Goal: Task Accomplishment & Management: Complete application form

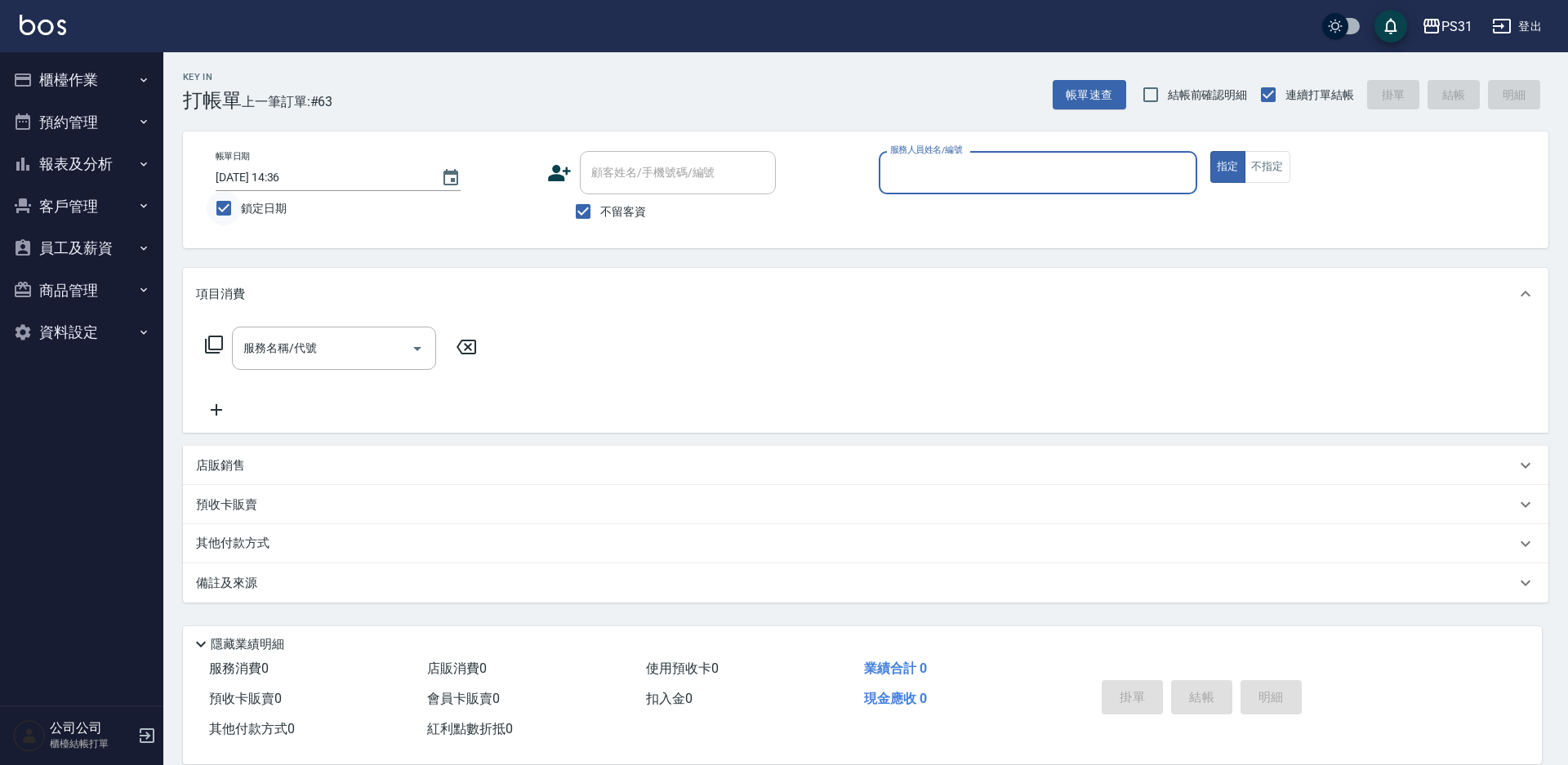
click at [216, 202] on input "鎖定日期" at bounding box center [224, 209] width 34 height 34
checkbox input "false"
type input "[DATE] 13:53"
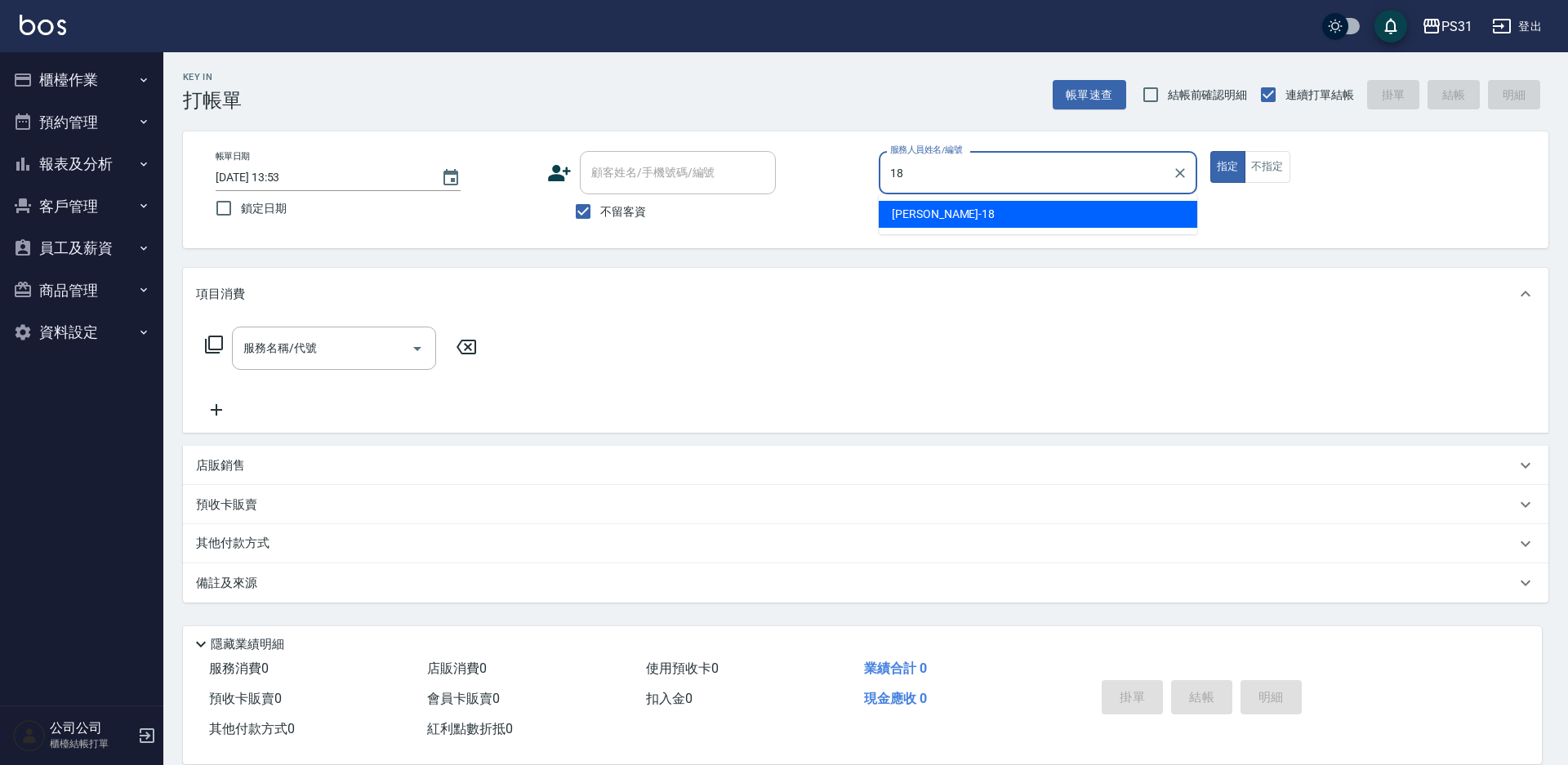
type input "18"
type button "true"
type input "[PERSON_NAME]-18"
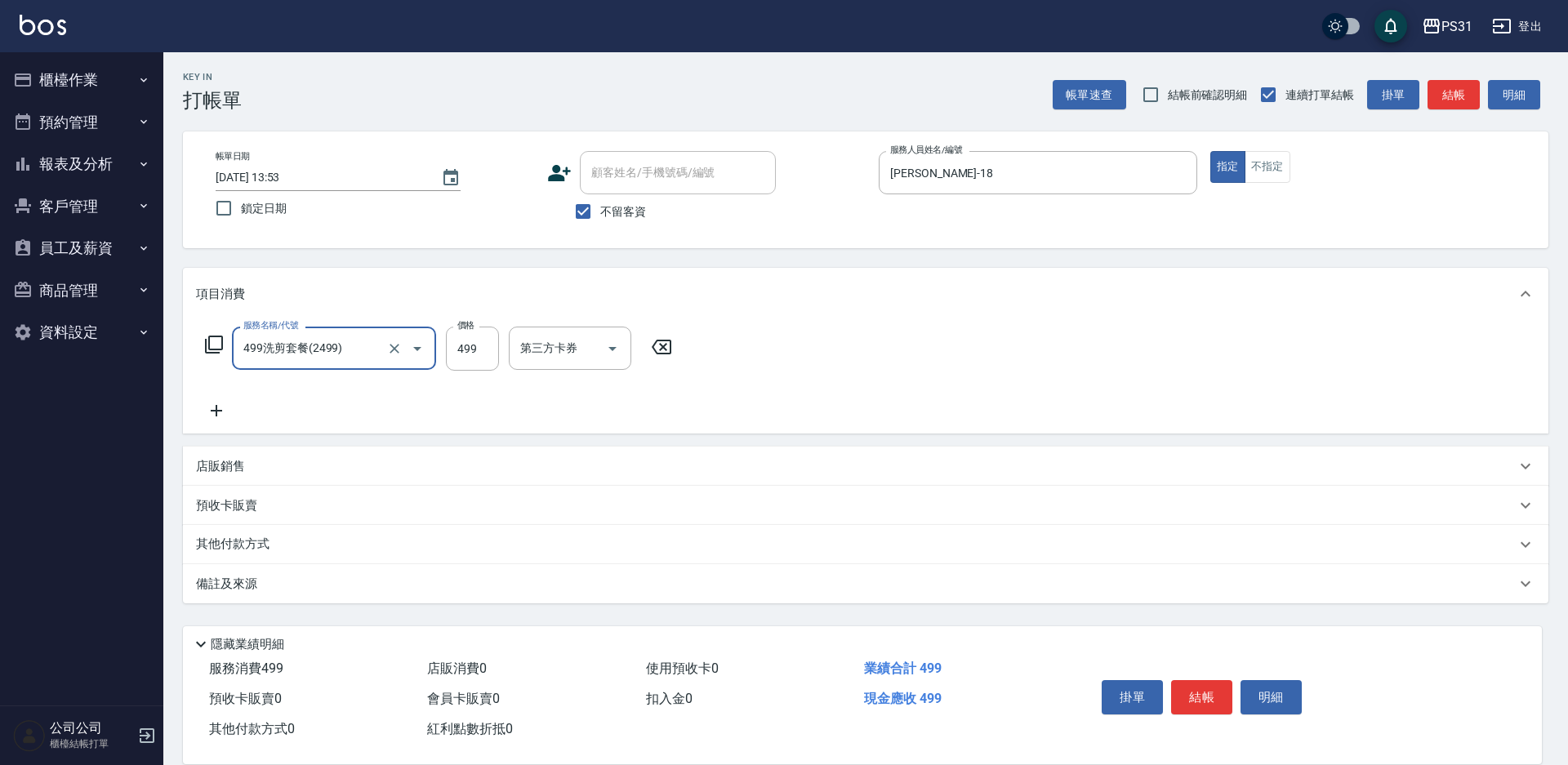
type input "499洗剪套餐(2499)"
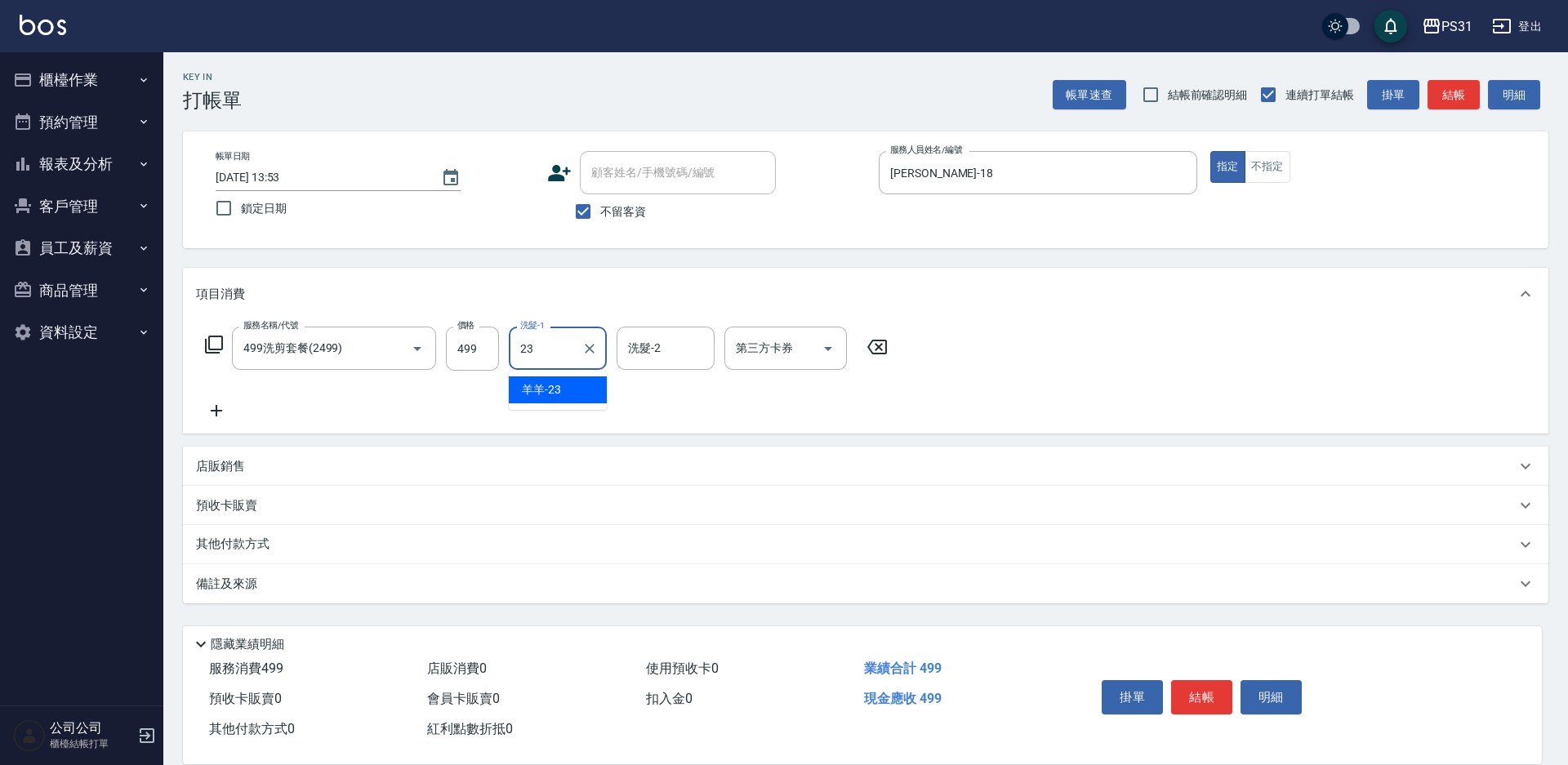
type input "羊羊-23"
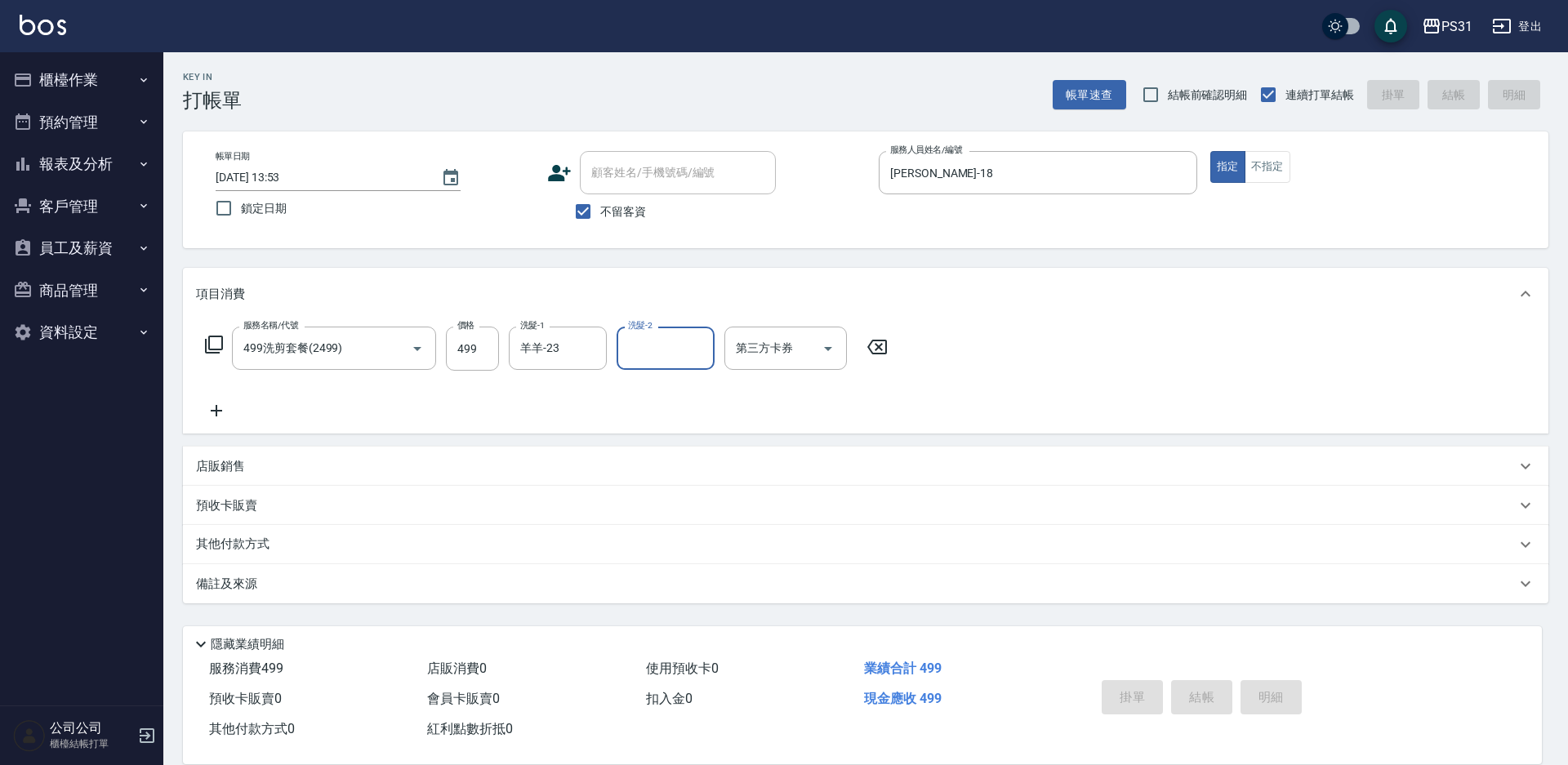
type input "[DATE] 13:54"
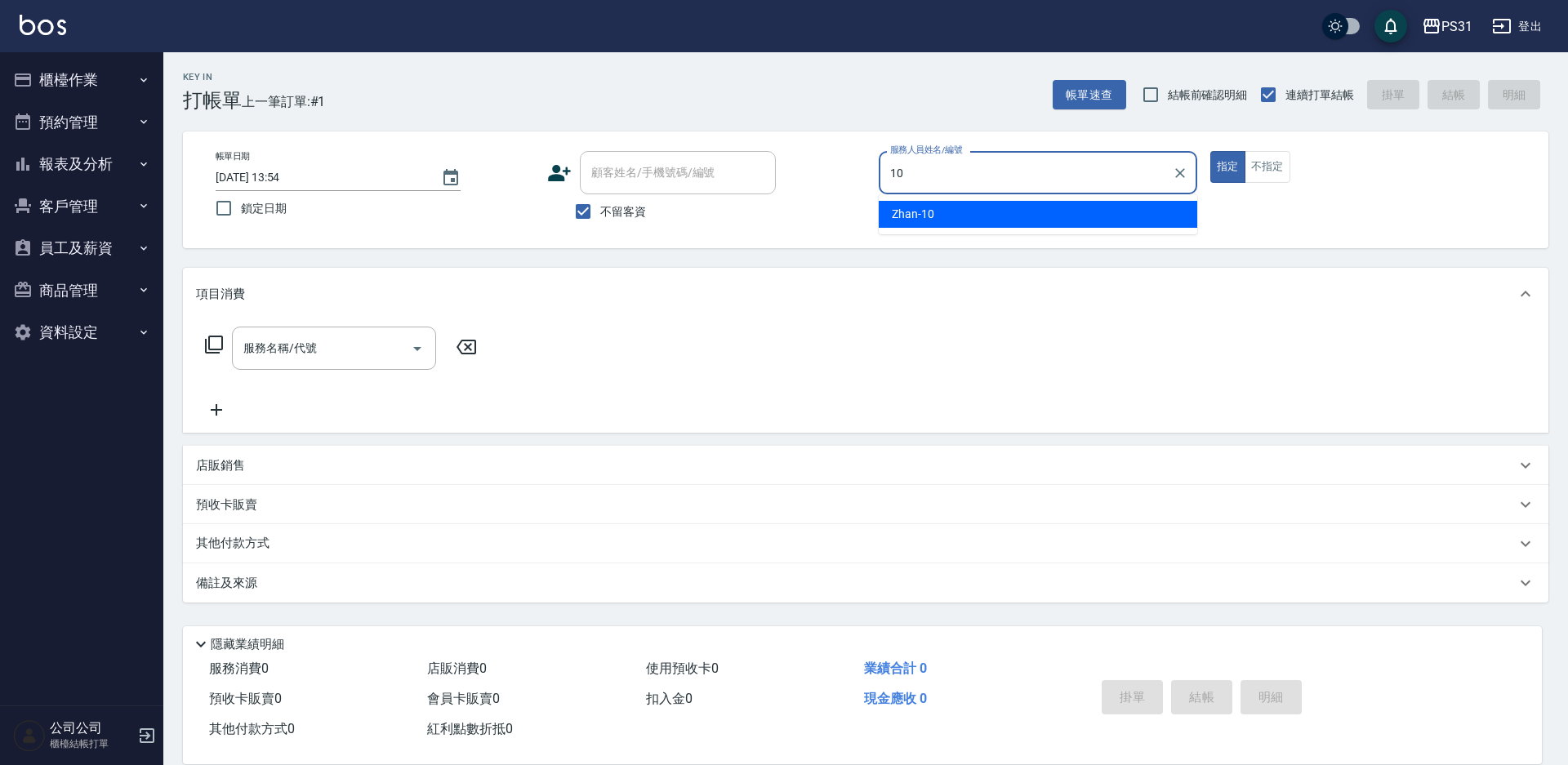
type input "Zhan-10"
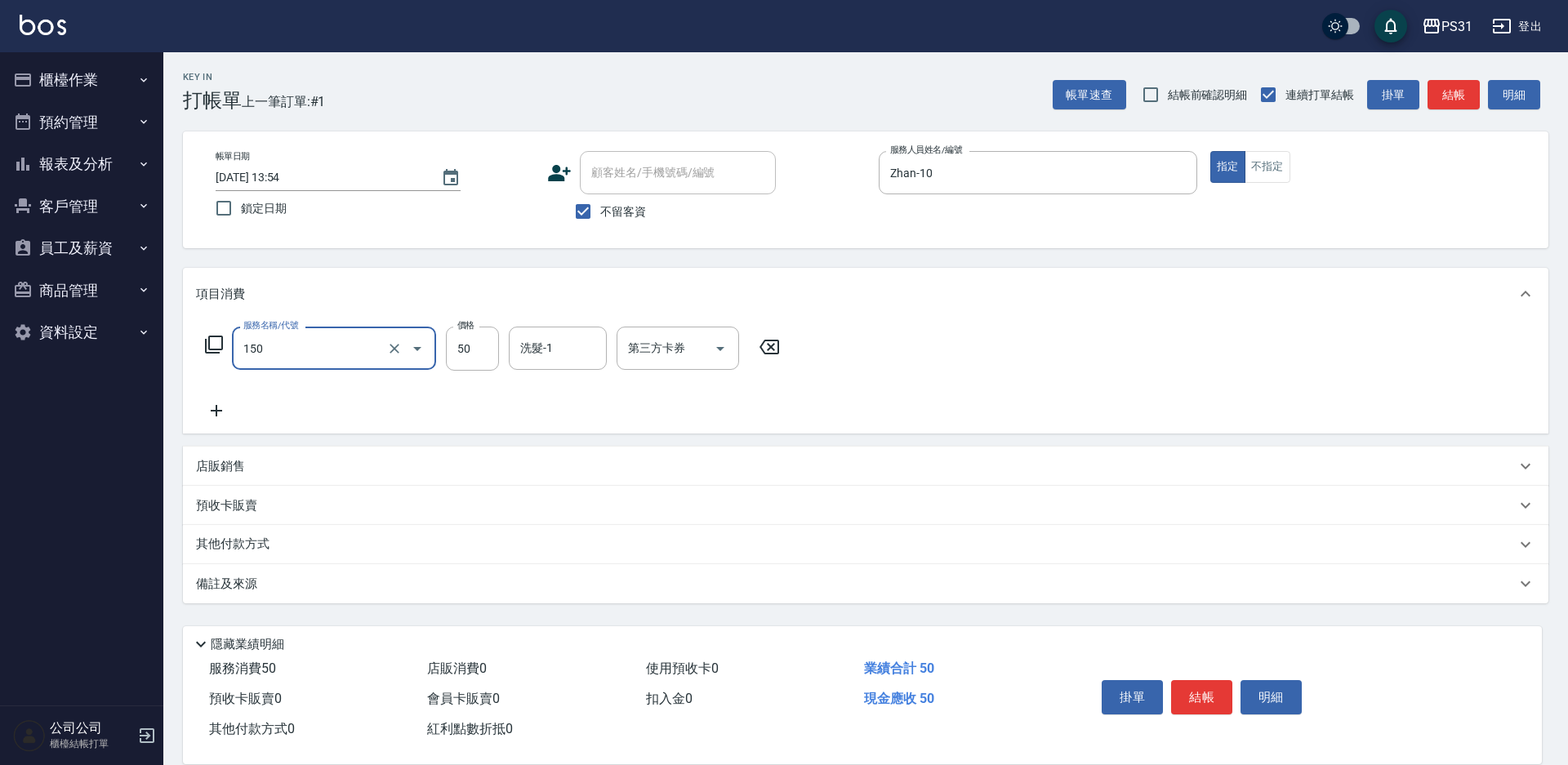
type input "精油(150)"
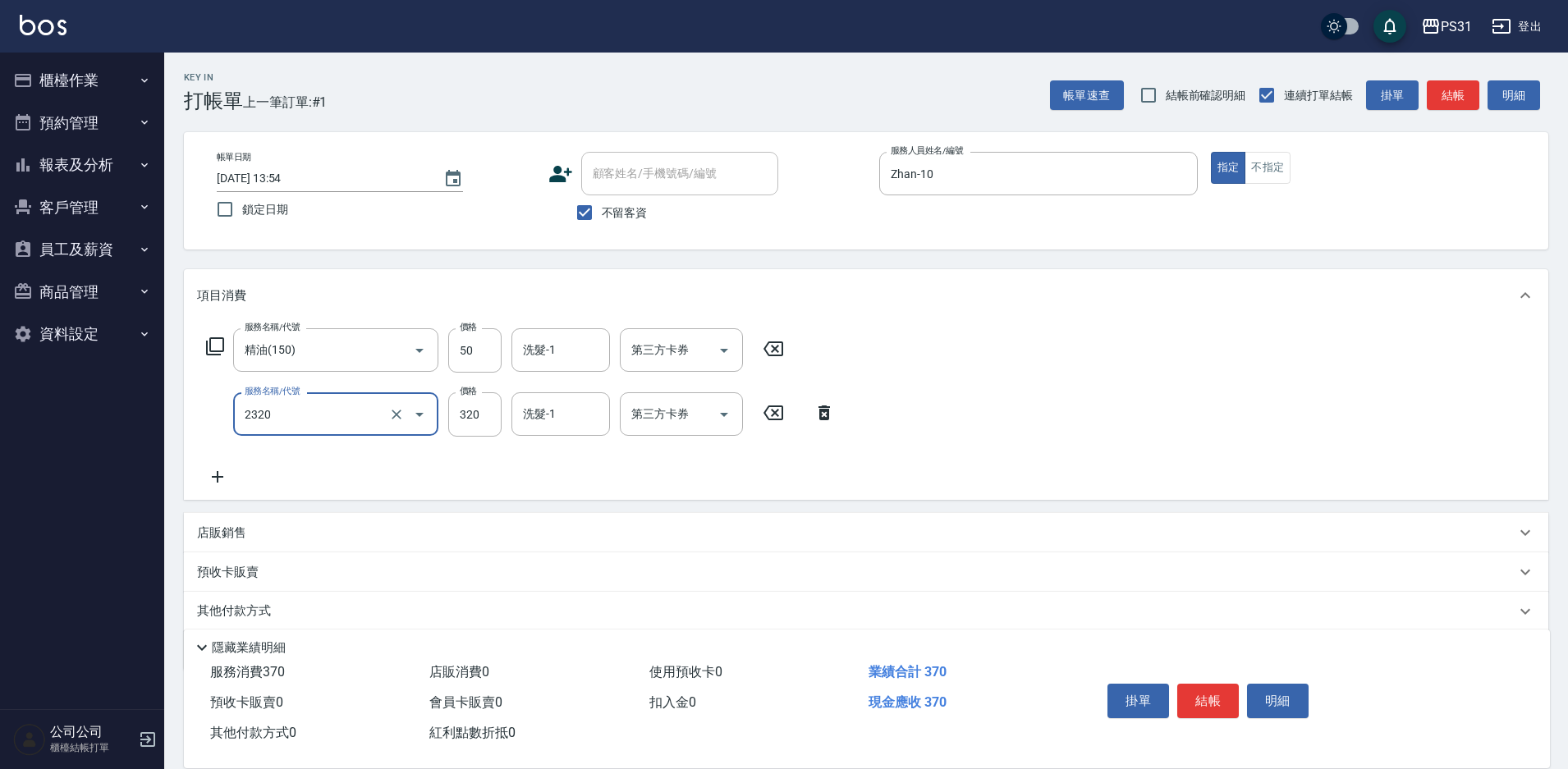
type input "洗剪320(2320)"
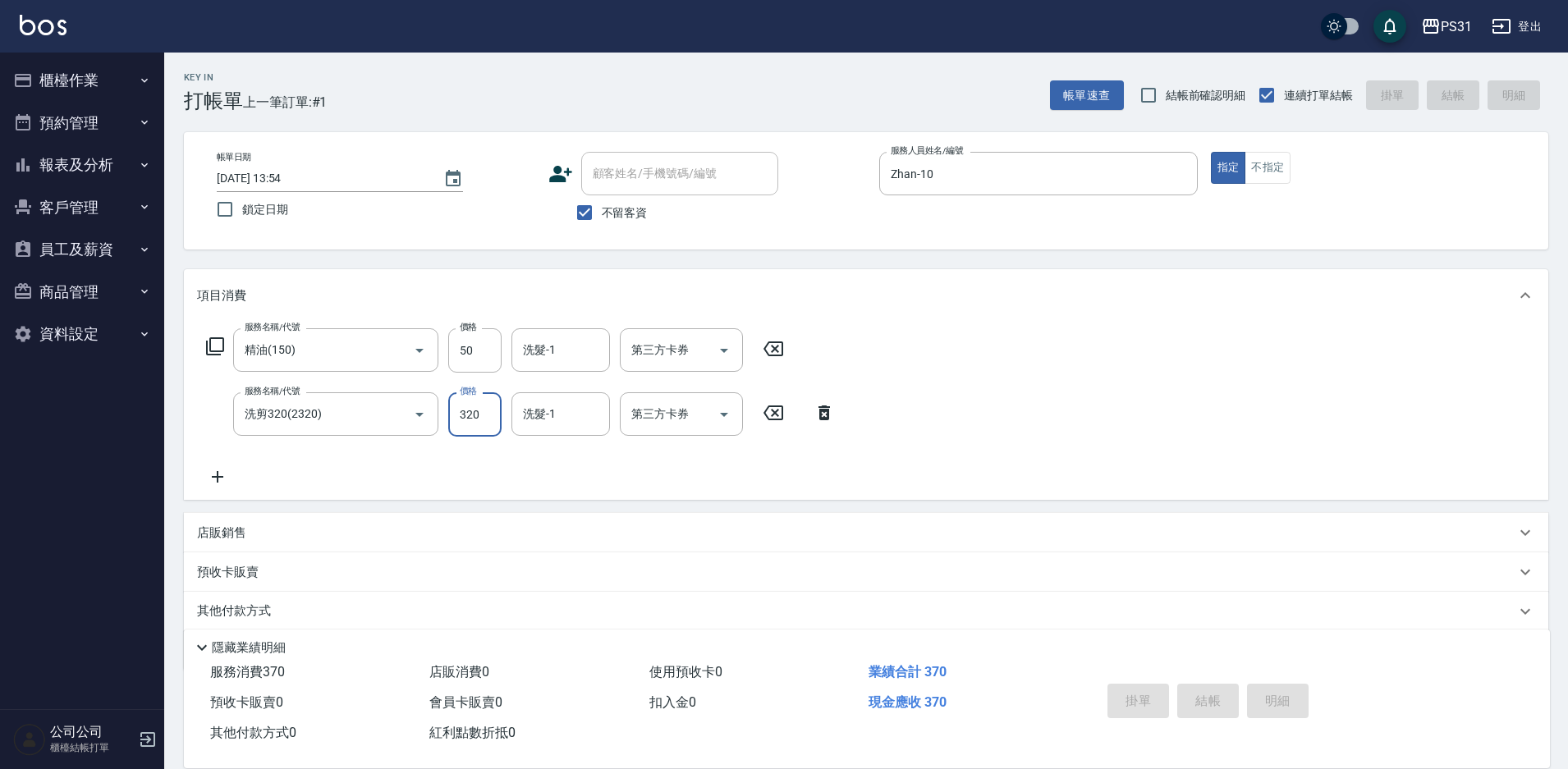
type input "[DATE] 13:55"
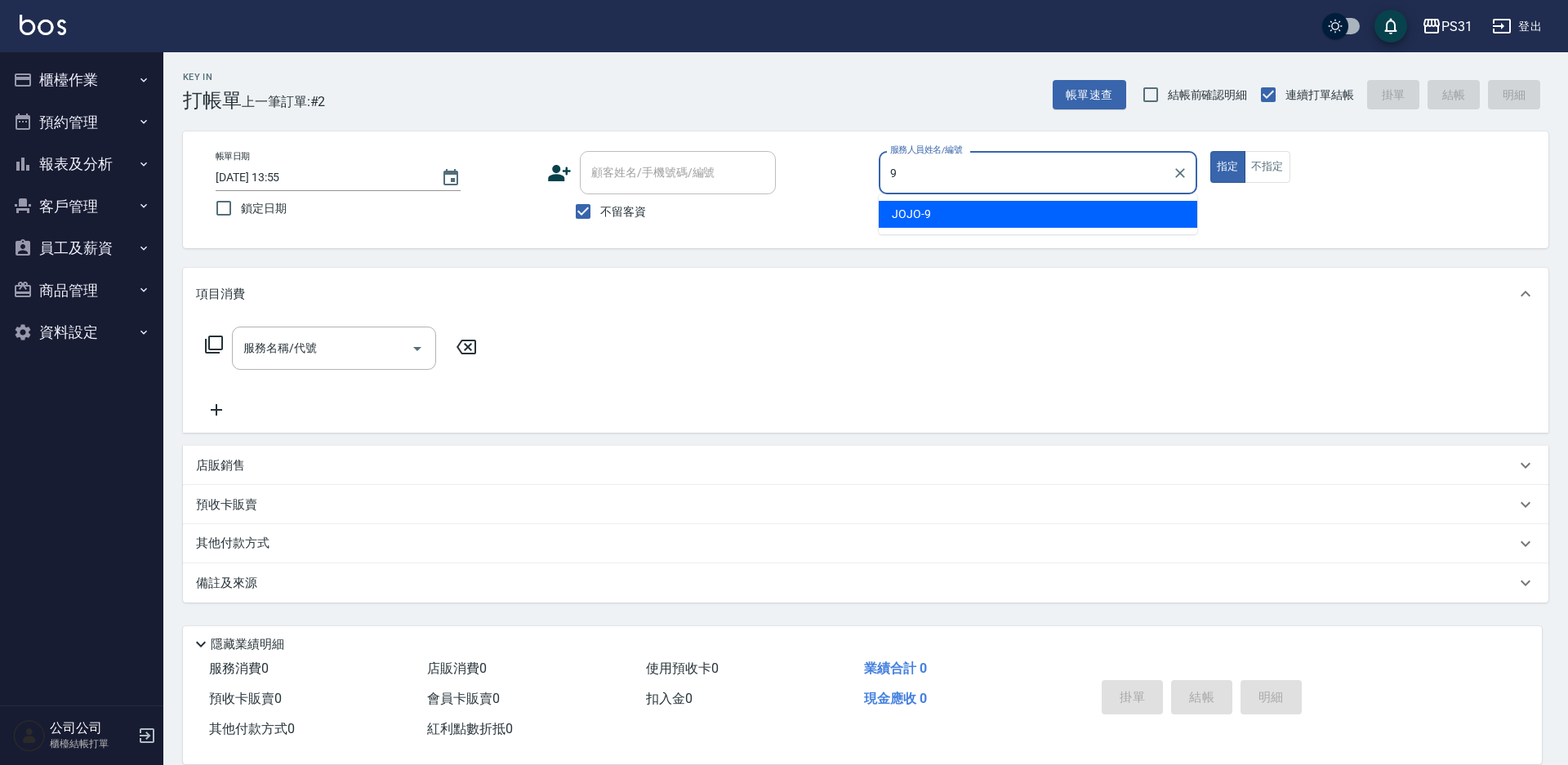
type input "JOJO-9"
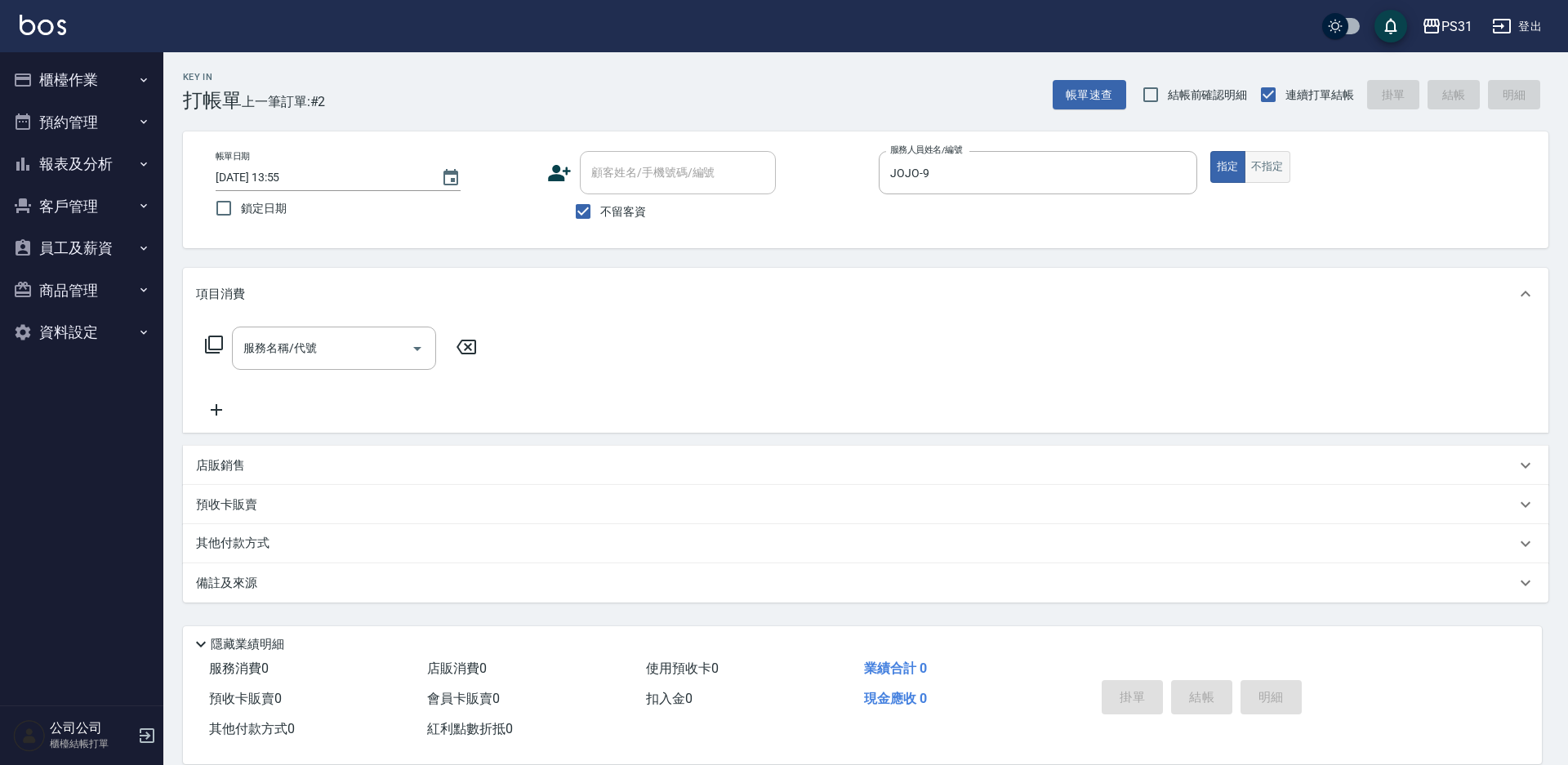
click at [1266, 180] on div "帳單日期 [DATE] 13:55 鎖定日期 顧客姓名/手機號碼/編號 顧客姓名/手機號碼/編號 不留客資 服務人員姓名/編號 [PERSON_NAME]-9…" at bounding box center [865, 190] width 1326 height 78
click at [1260, 163] on button "不指定" at bounding box center [1267, 167] width 45 height 32
type button "false"
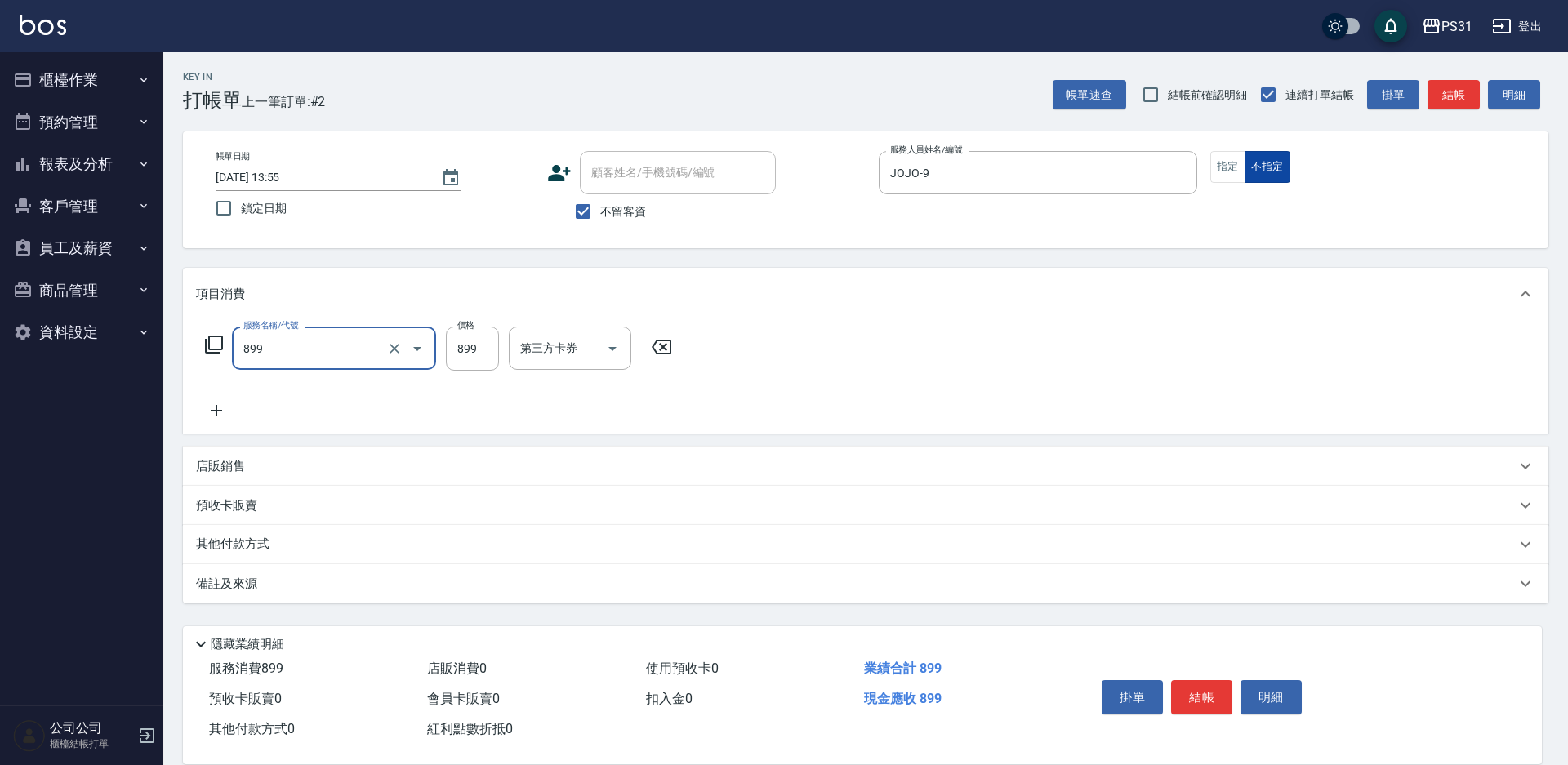
type input "899洗剪套餐(899)"
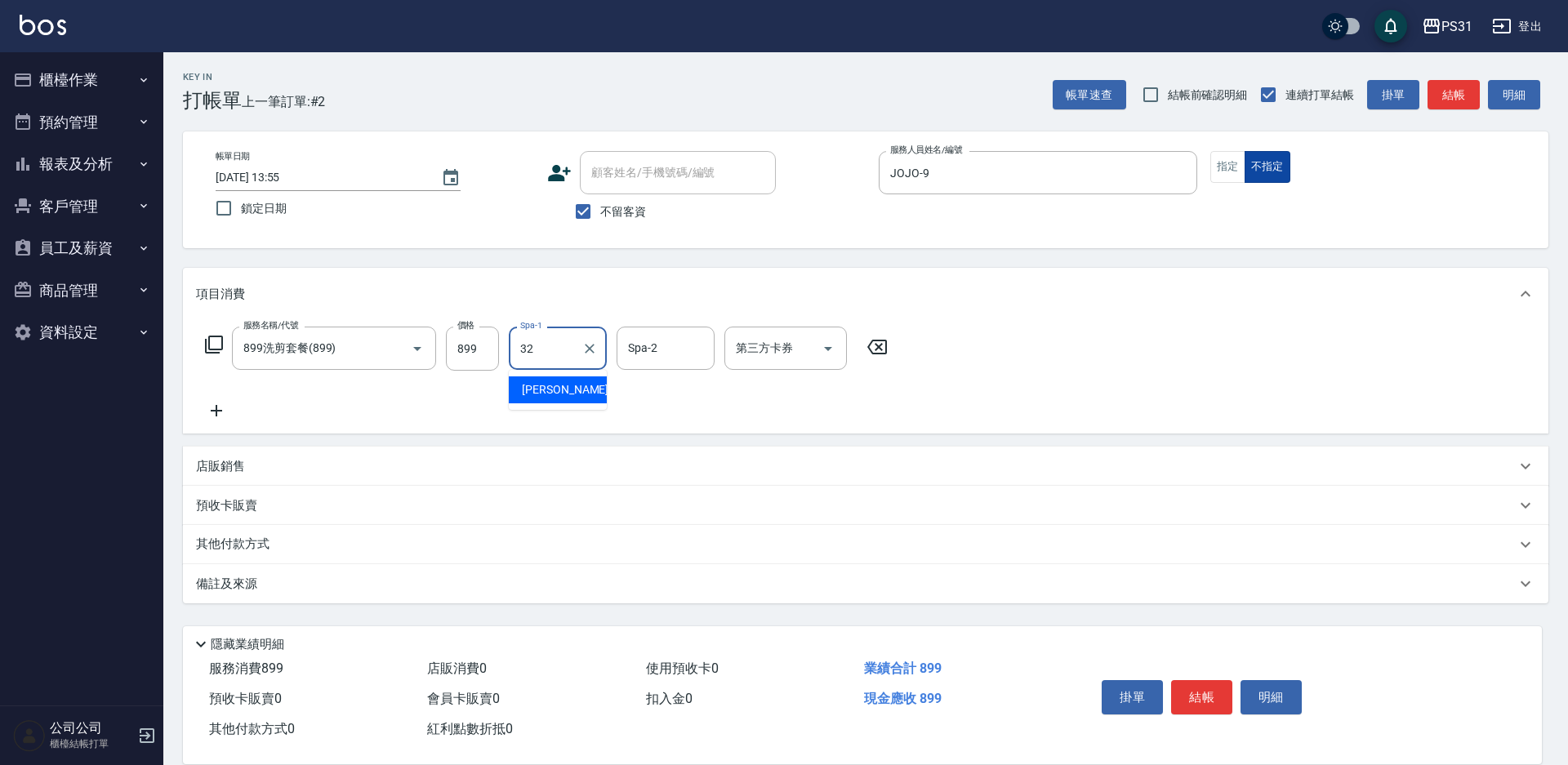
type input "[PERSON_NAME]-32"
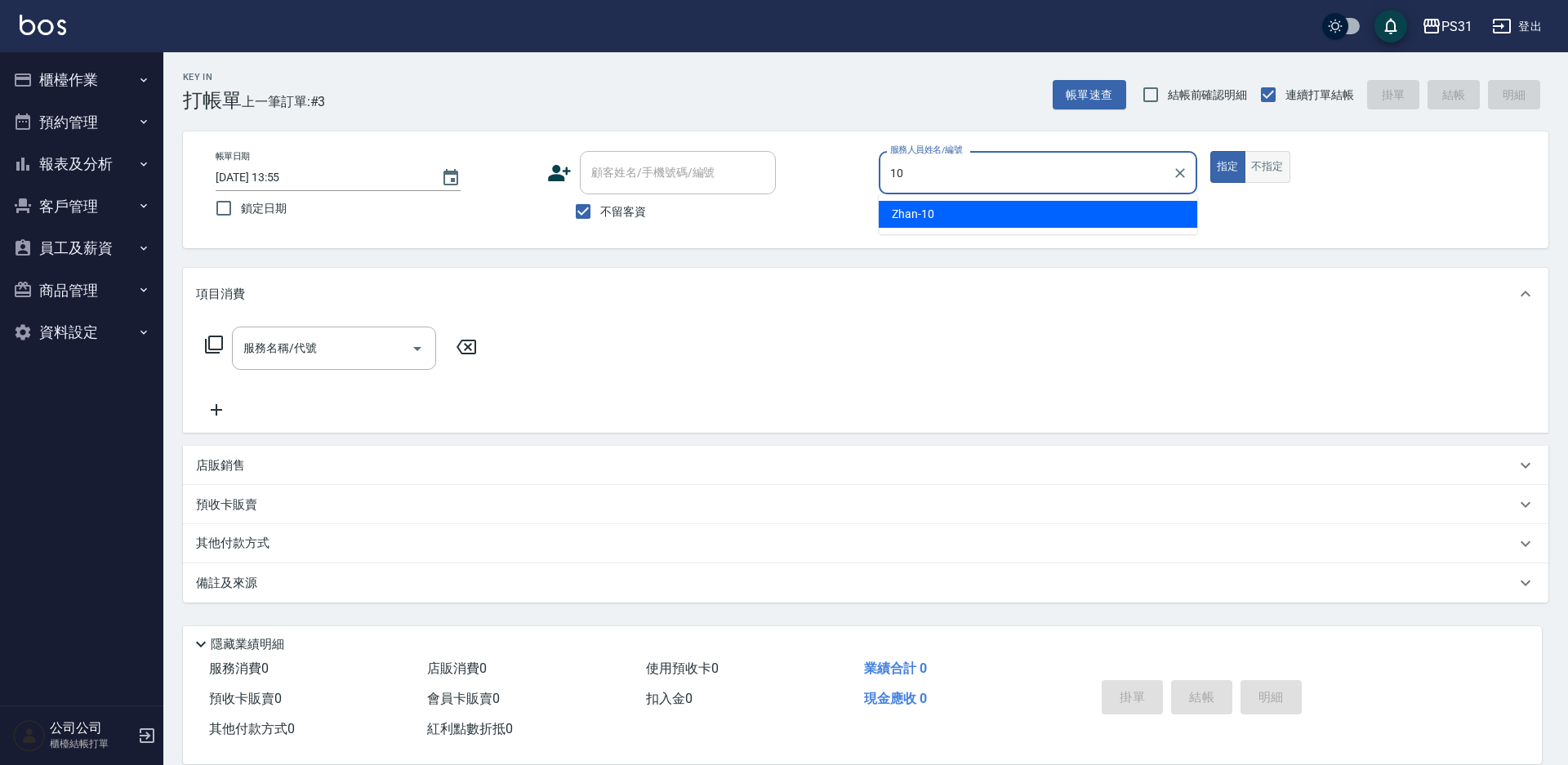
type input "Zhan-10"
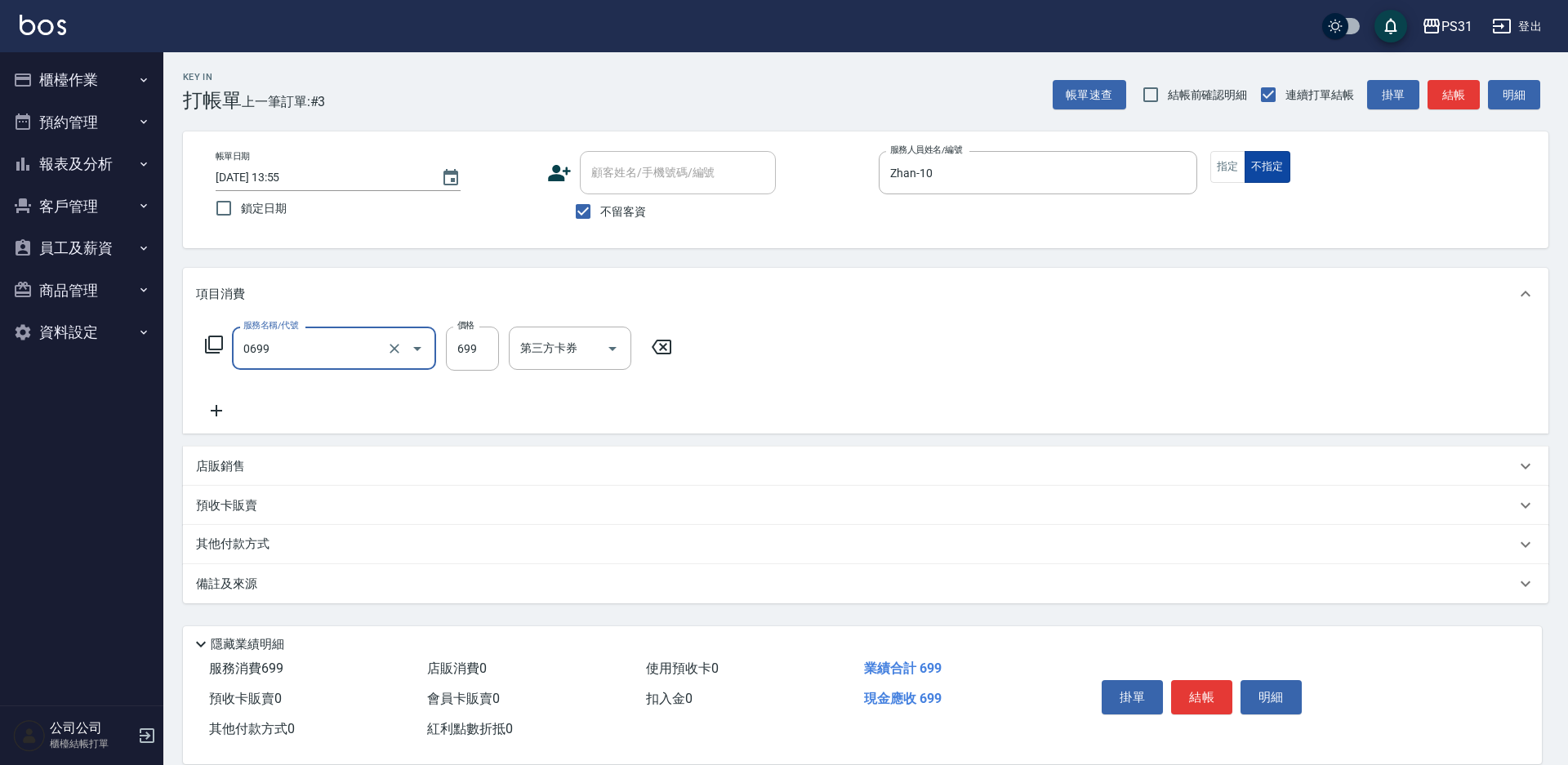
type input "精油699(0699)"
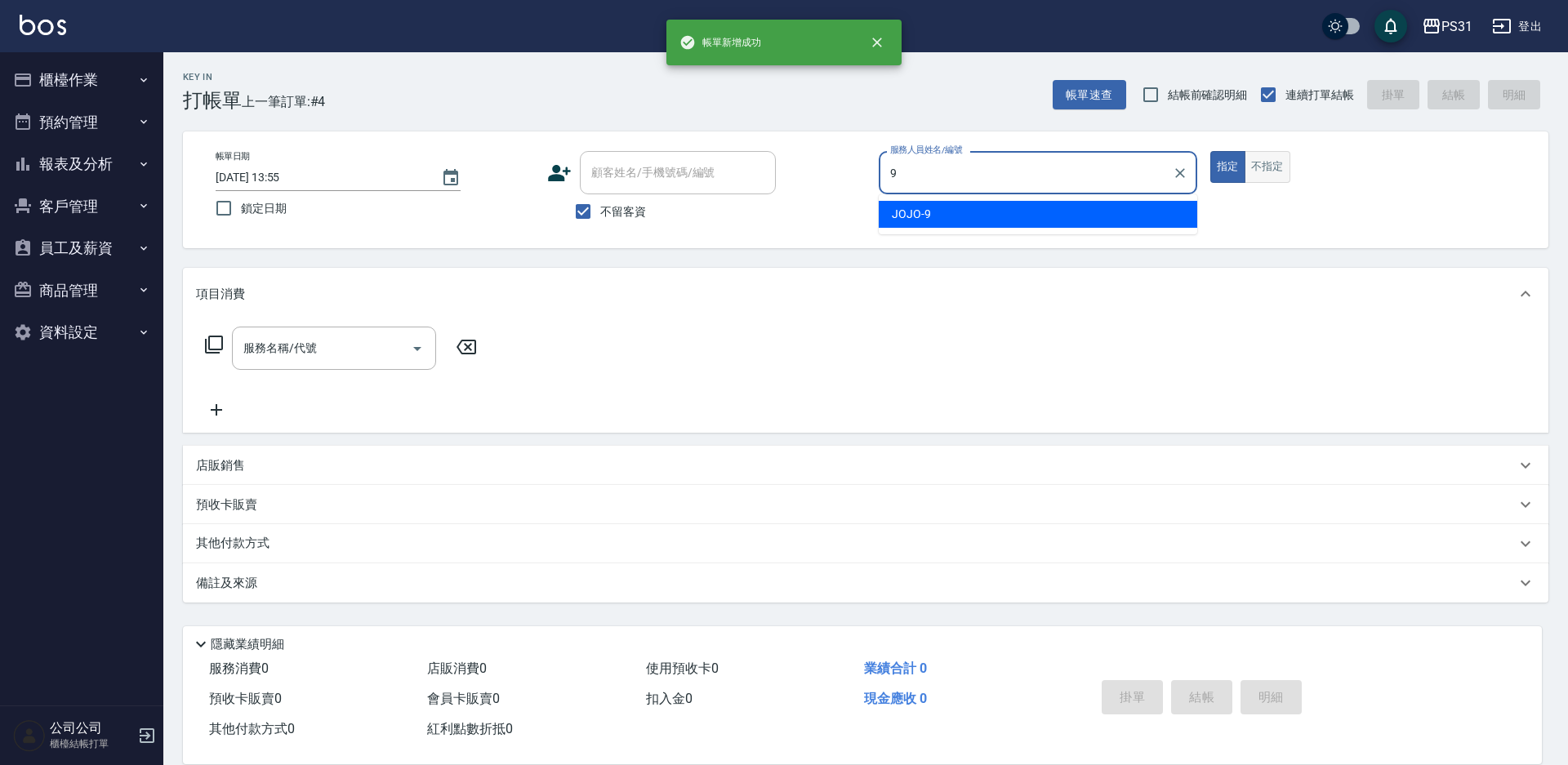
type input "JOJO-9"
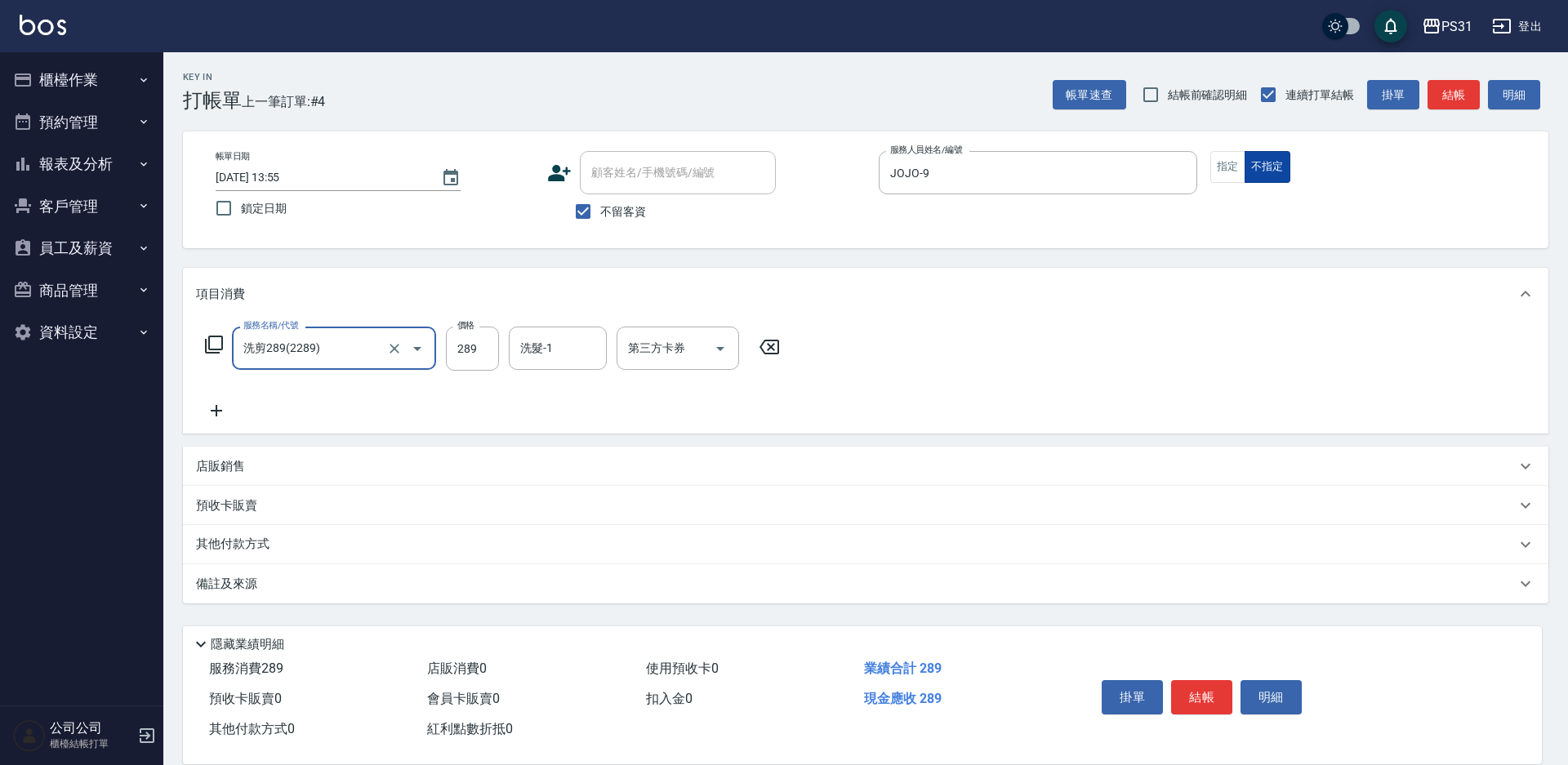
type input "洗剪289(2289)"
type input "豆豆-43"
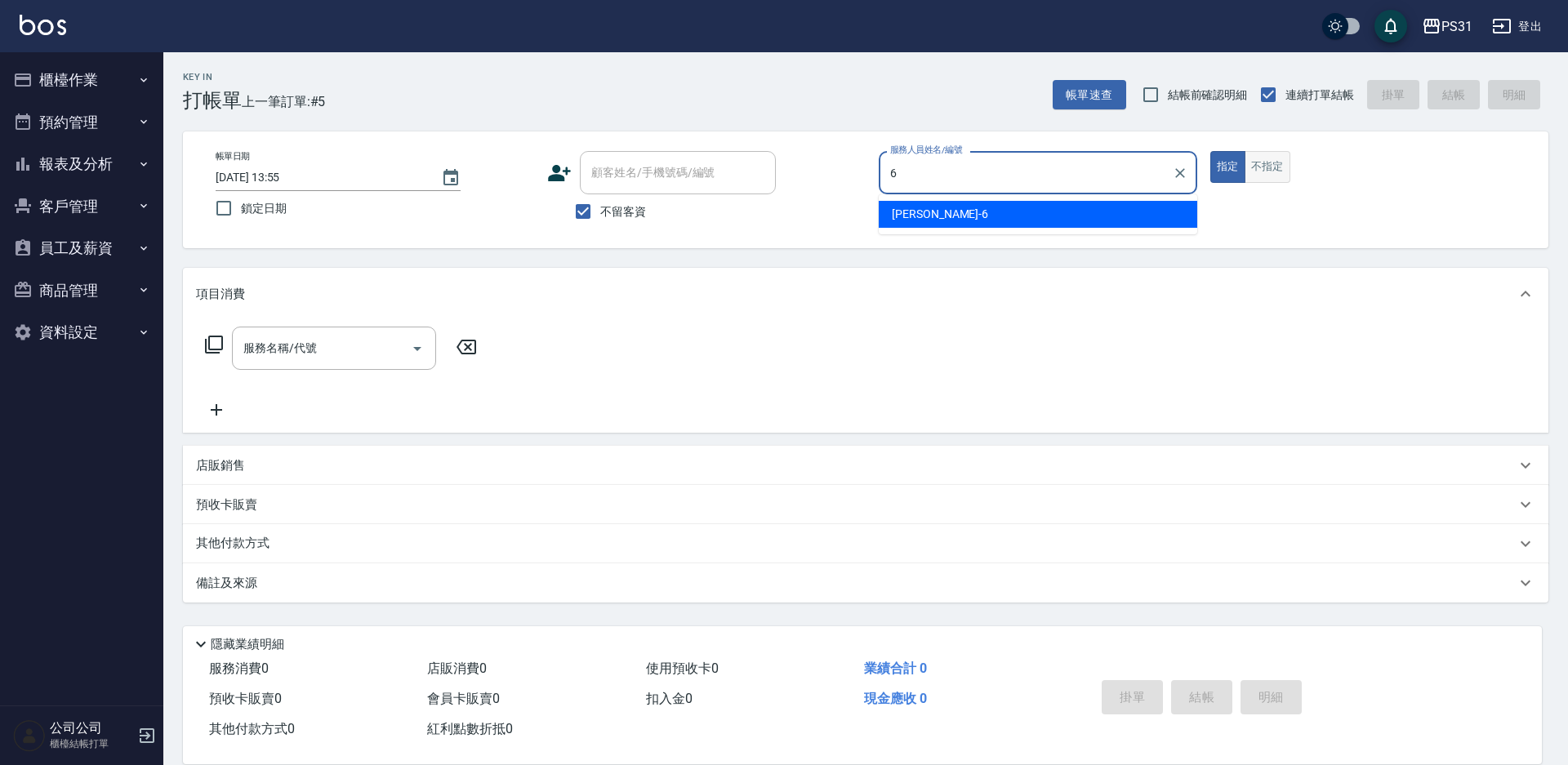
type input "Aki-6"
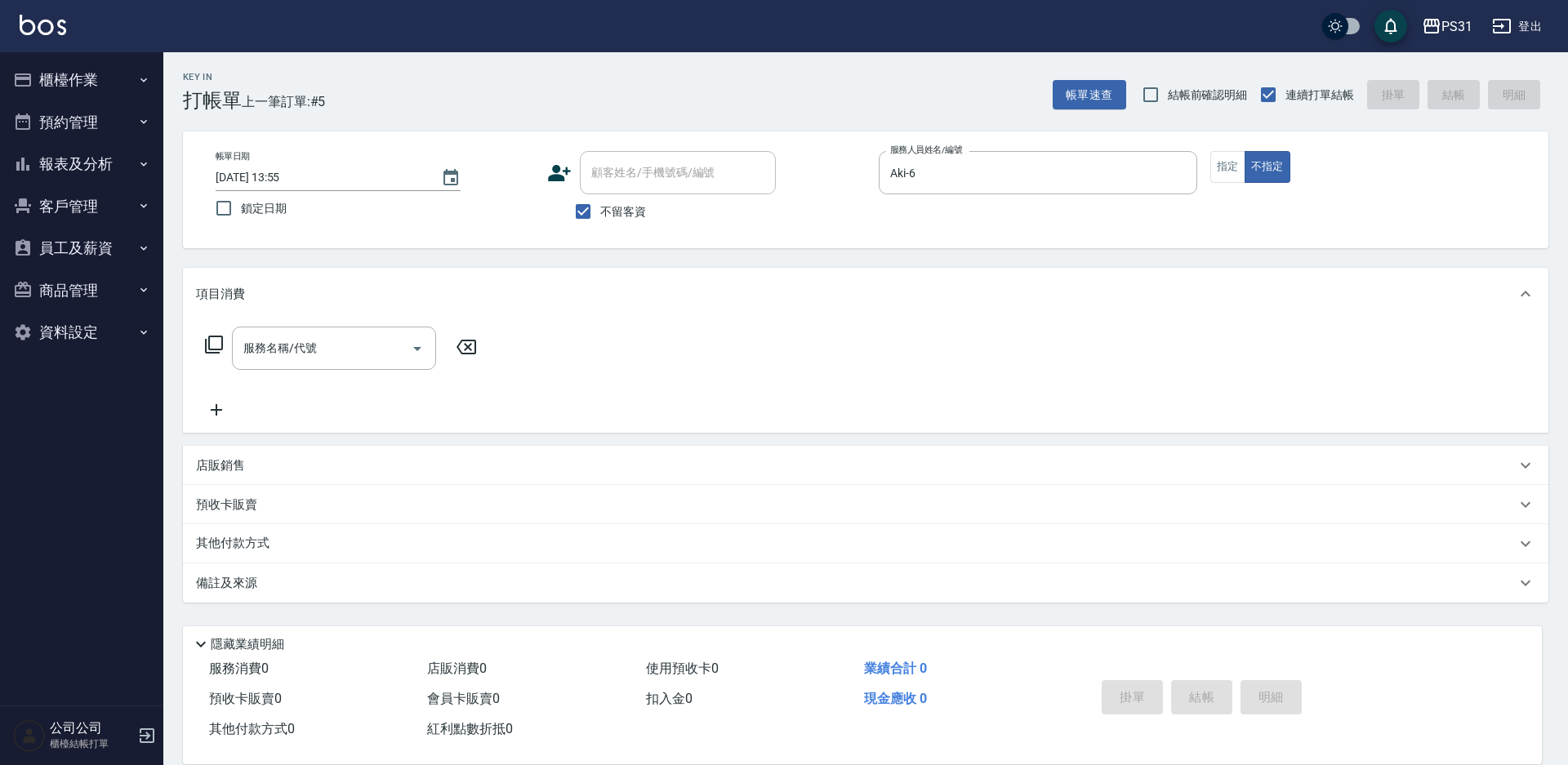
click at [224, 344] on div "服務名稱/代號 服務名稱/代號" at bounding box center [341, 348] width 291 height 44
click at [212, 339] on icon at bounding box center [214, 344] width 20 height 20
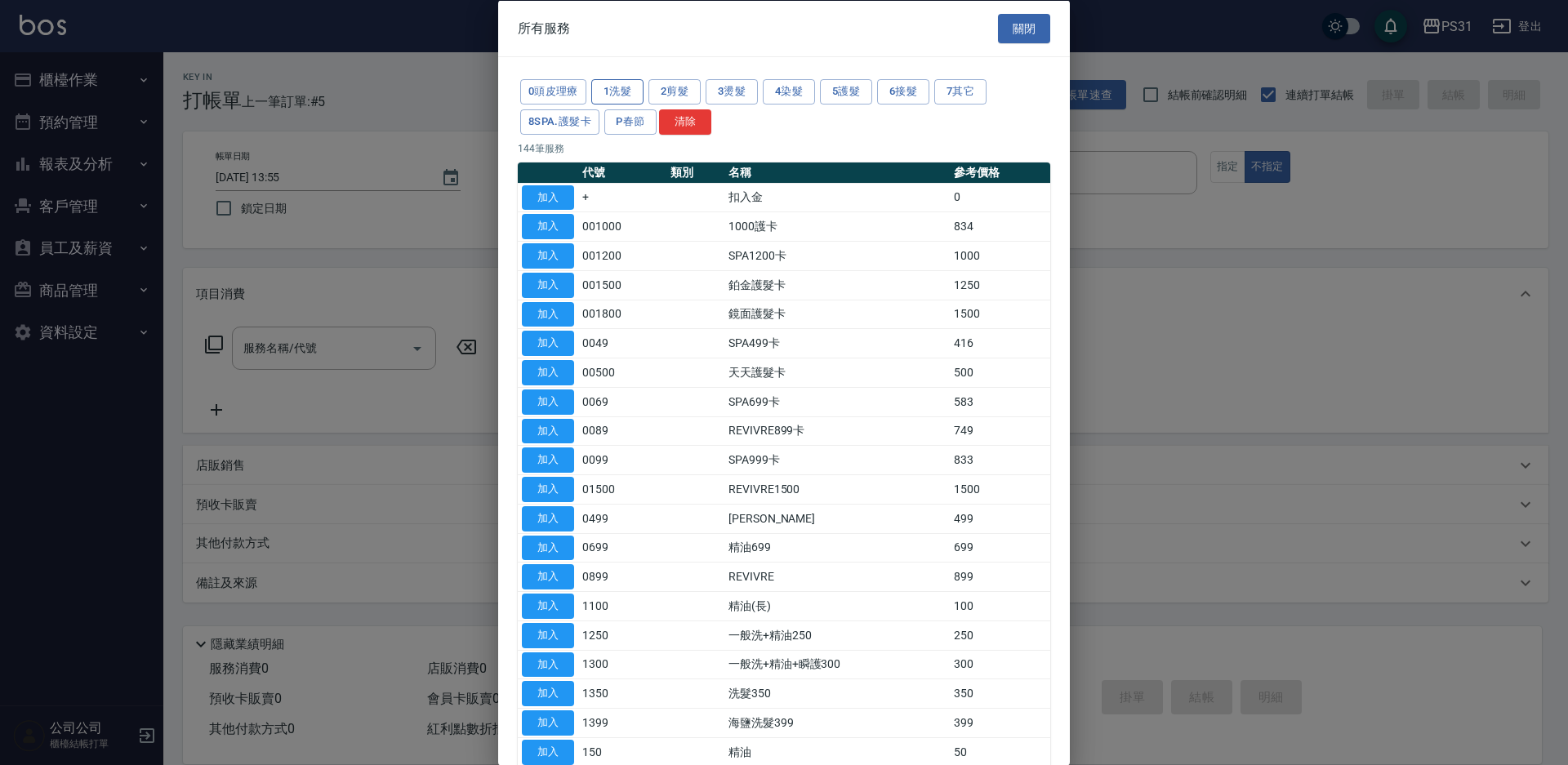
click at [607, 91] on button "1洗髮" at bounding box center [617, 92] width 52 height 26
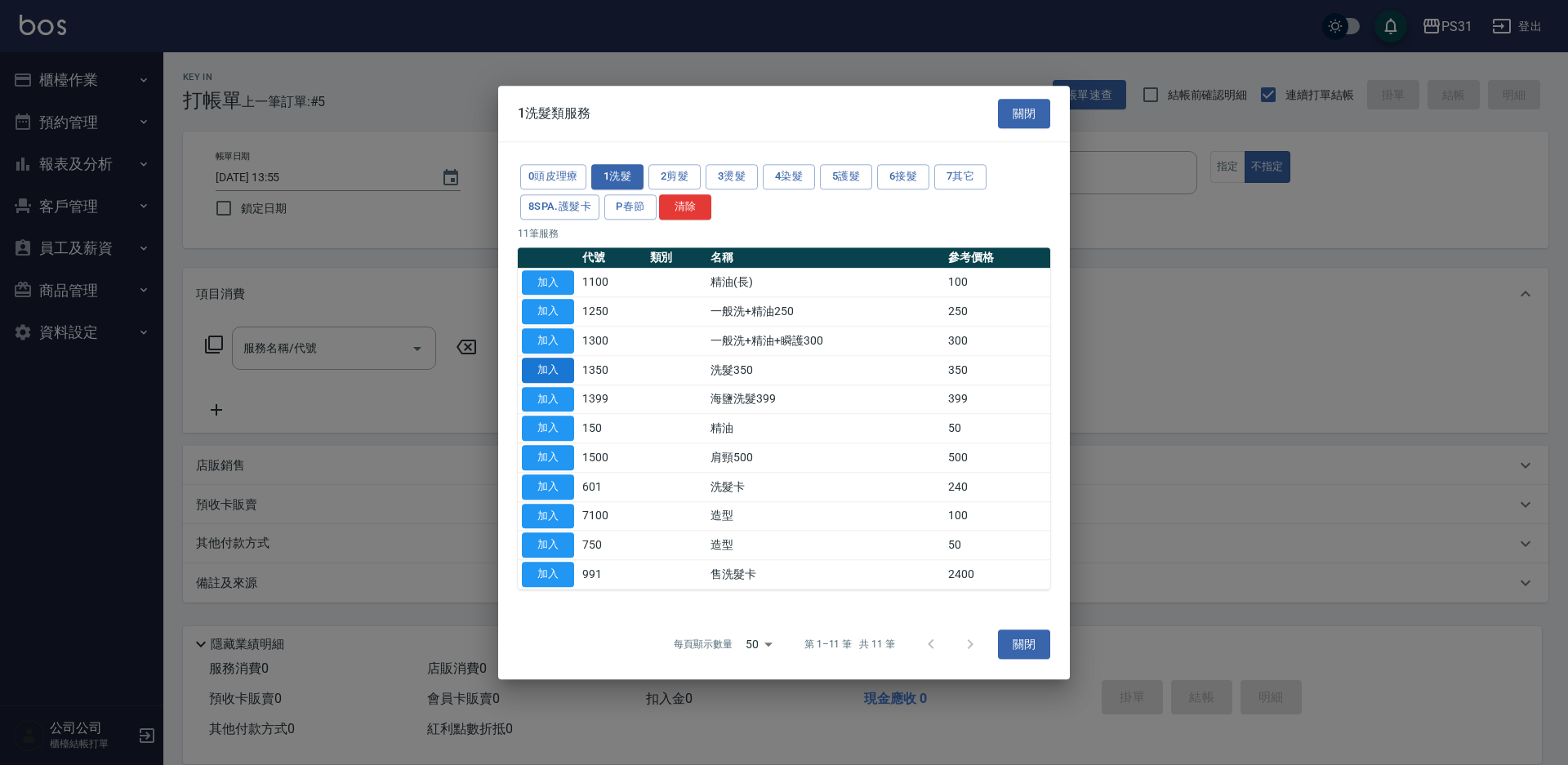
click at [565, 370] on button "加入" at bounding box center [547, 370] width 52 height 26
type input "洗髮350(1350)"
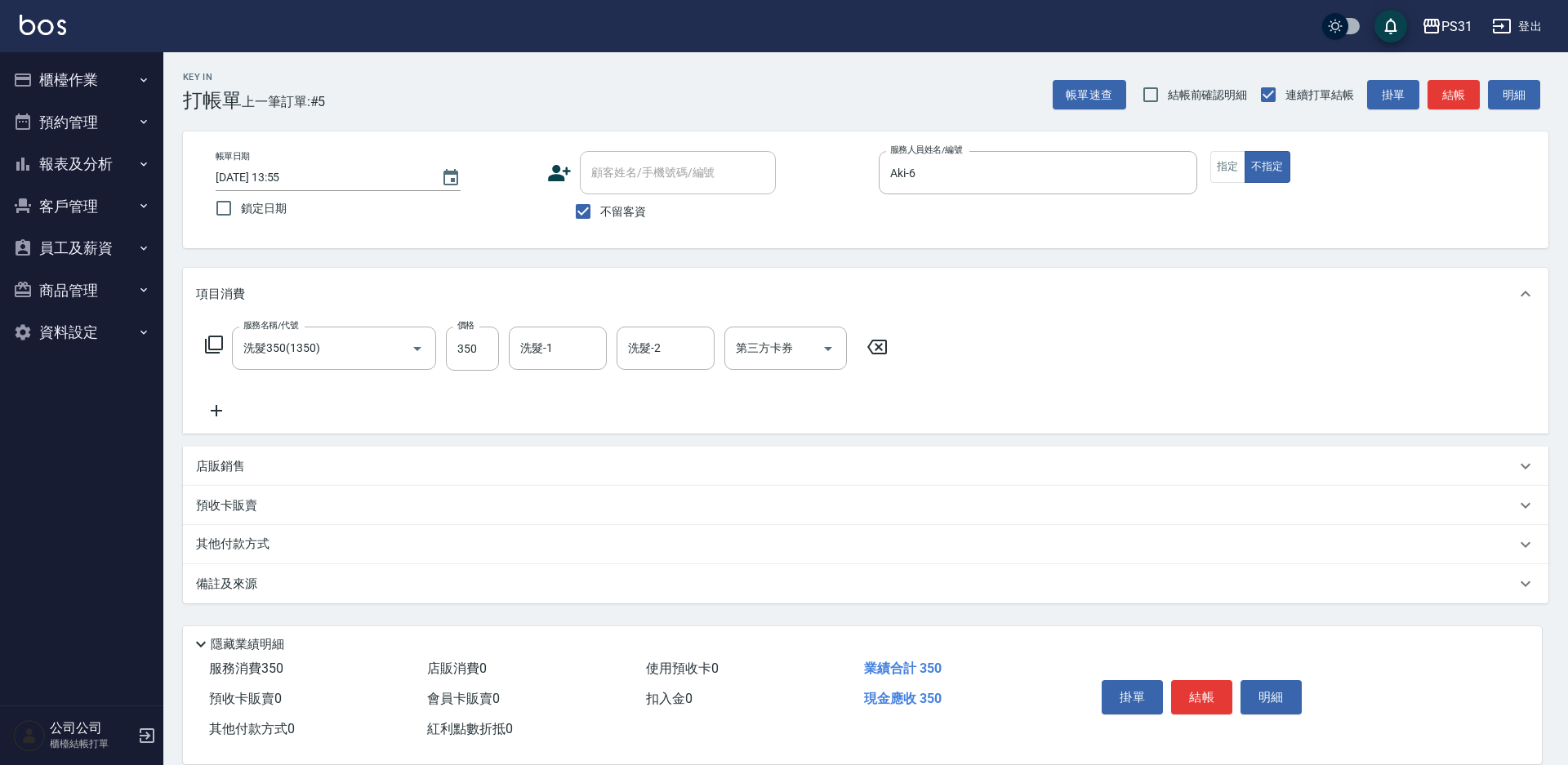
click at [565, 370] on div "洗髮-1" at bounding box center [557, 348] width 98 height 44
type input "[PERSON_NAME]-34"
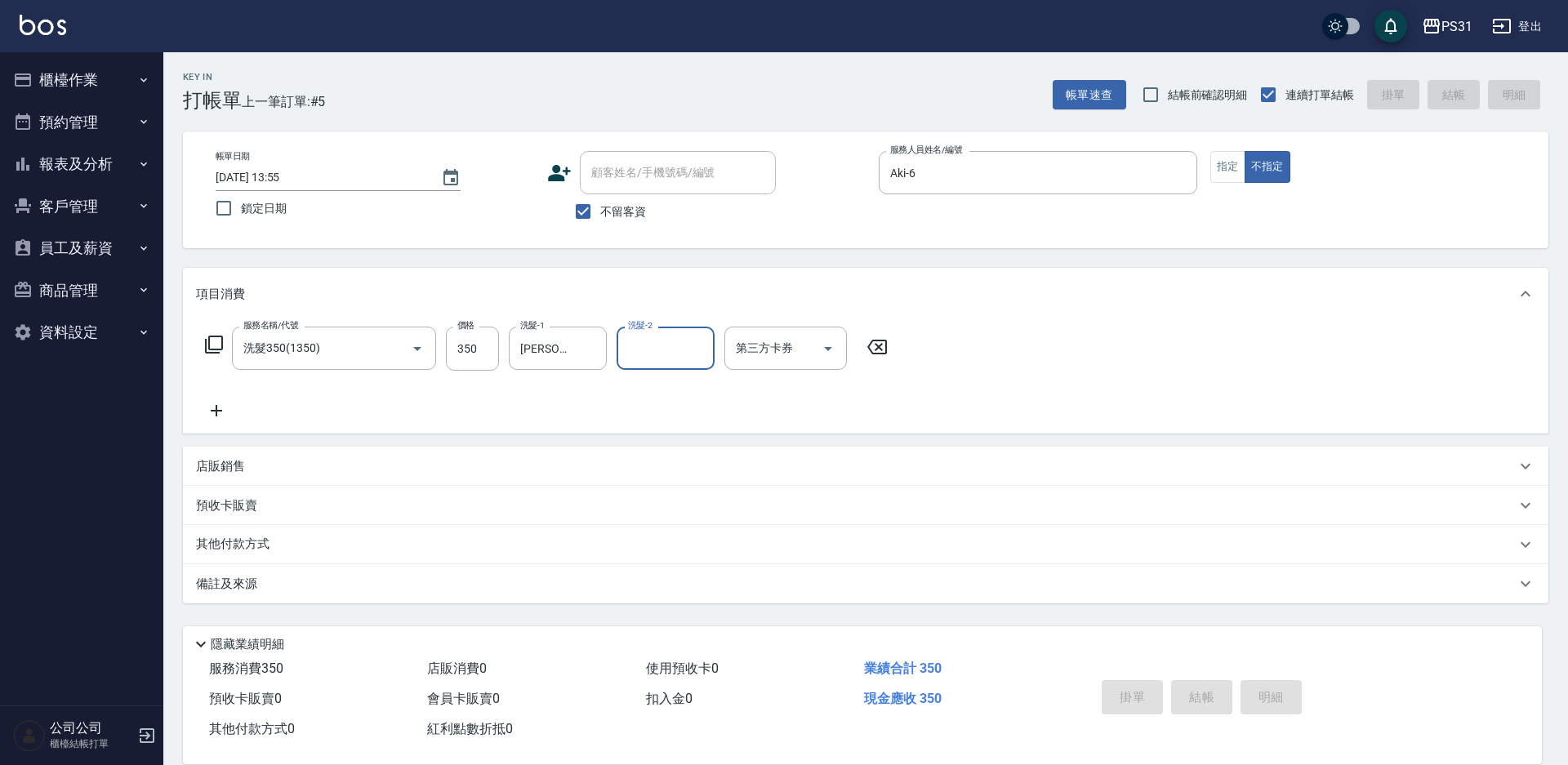
type input "[DATE] 13:56"
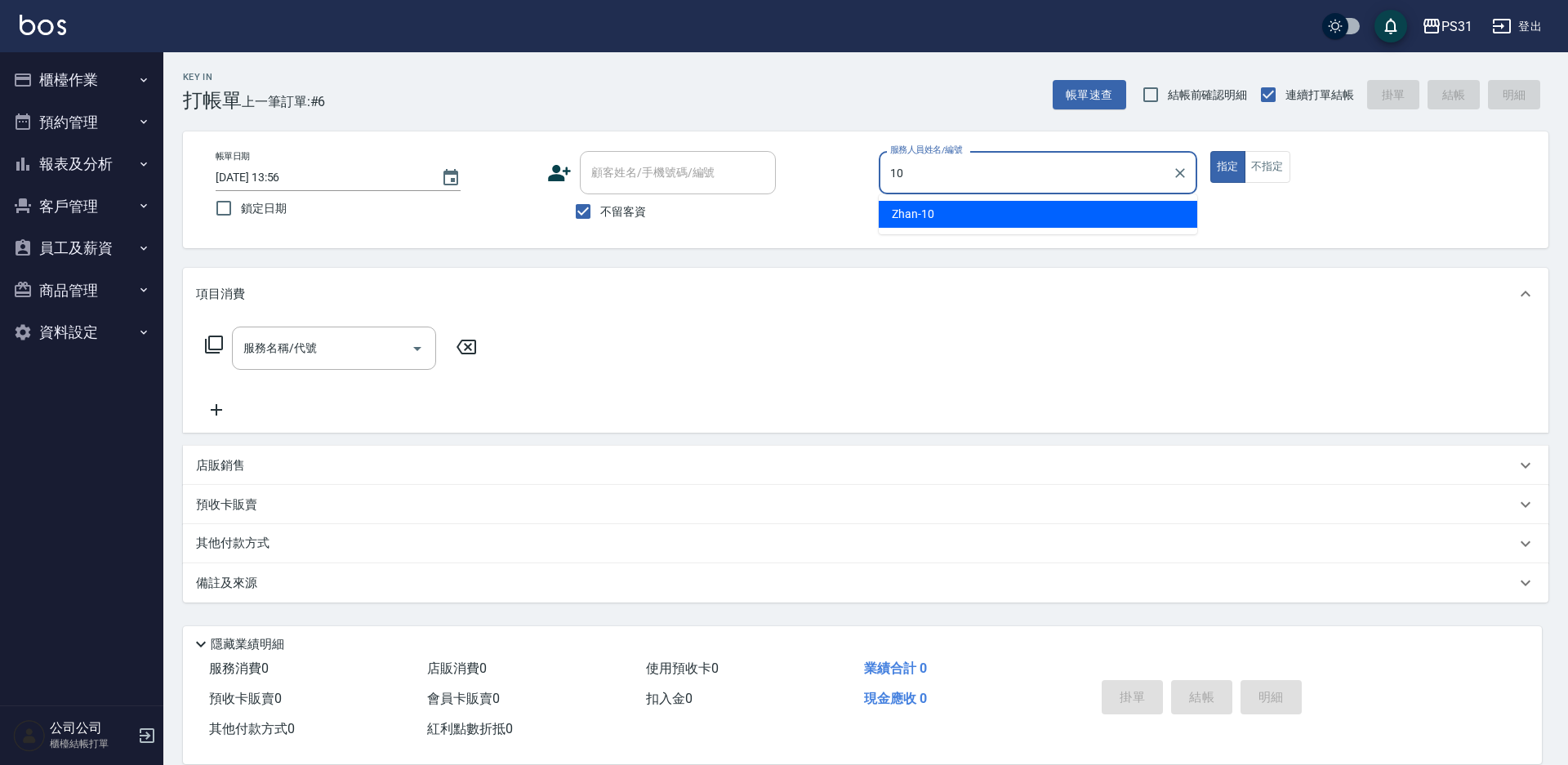
type input "Zhan-10"
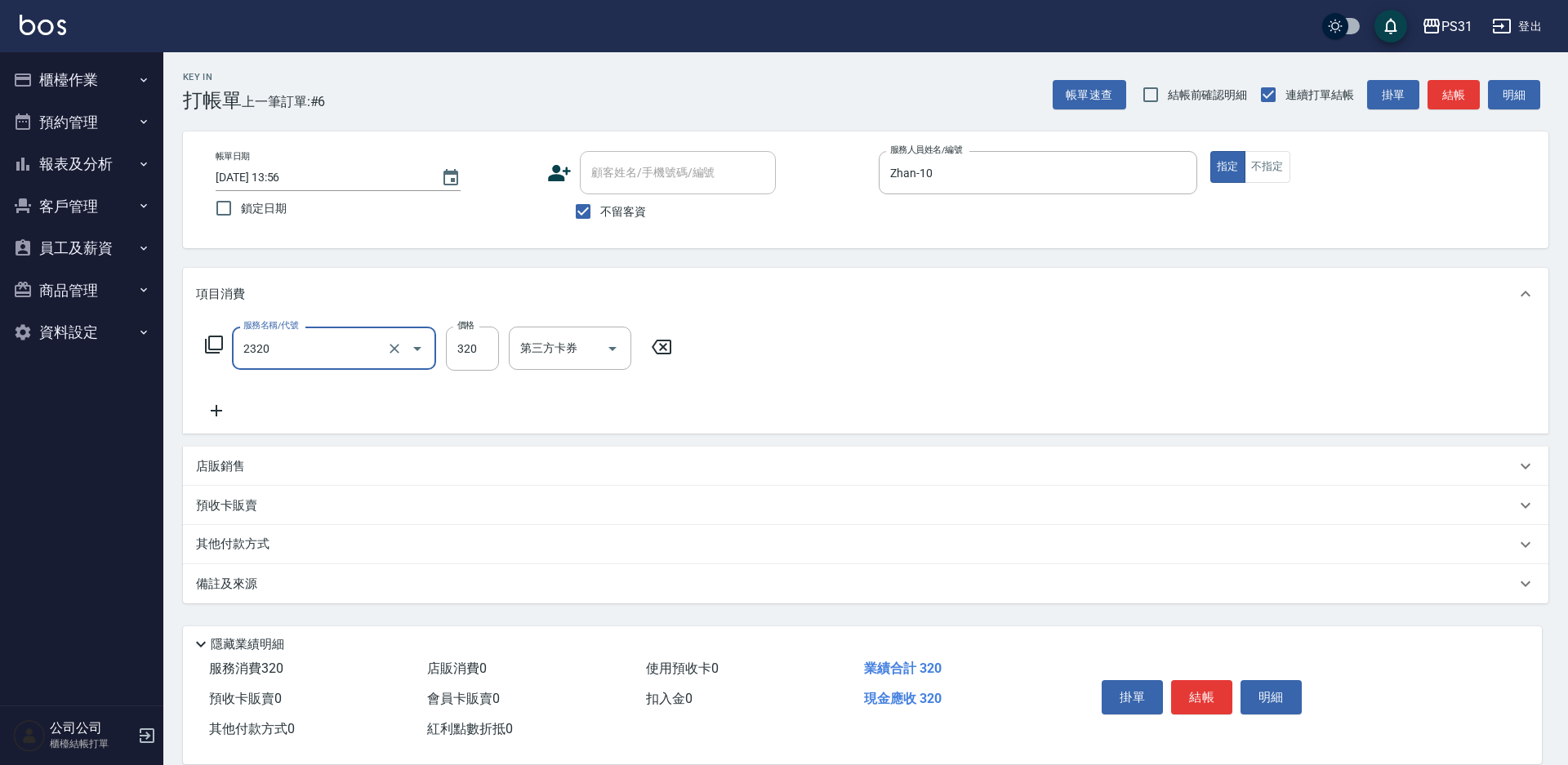
type input "洗剪320(2320)"
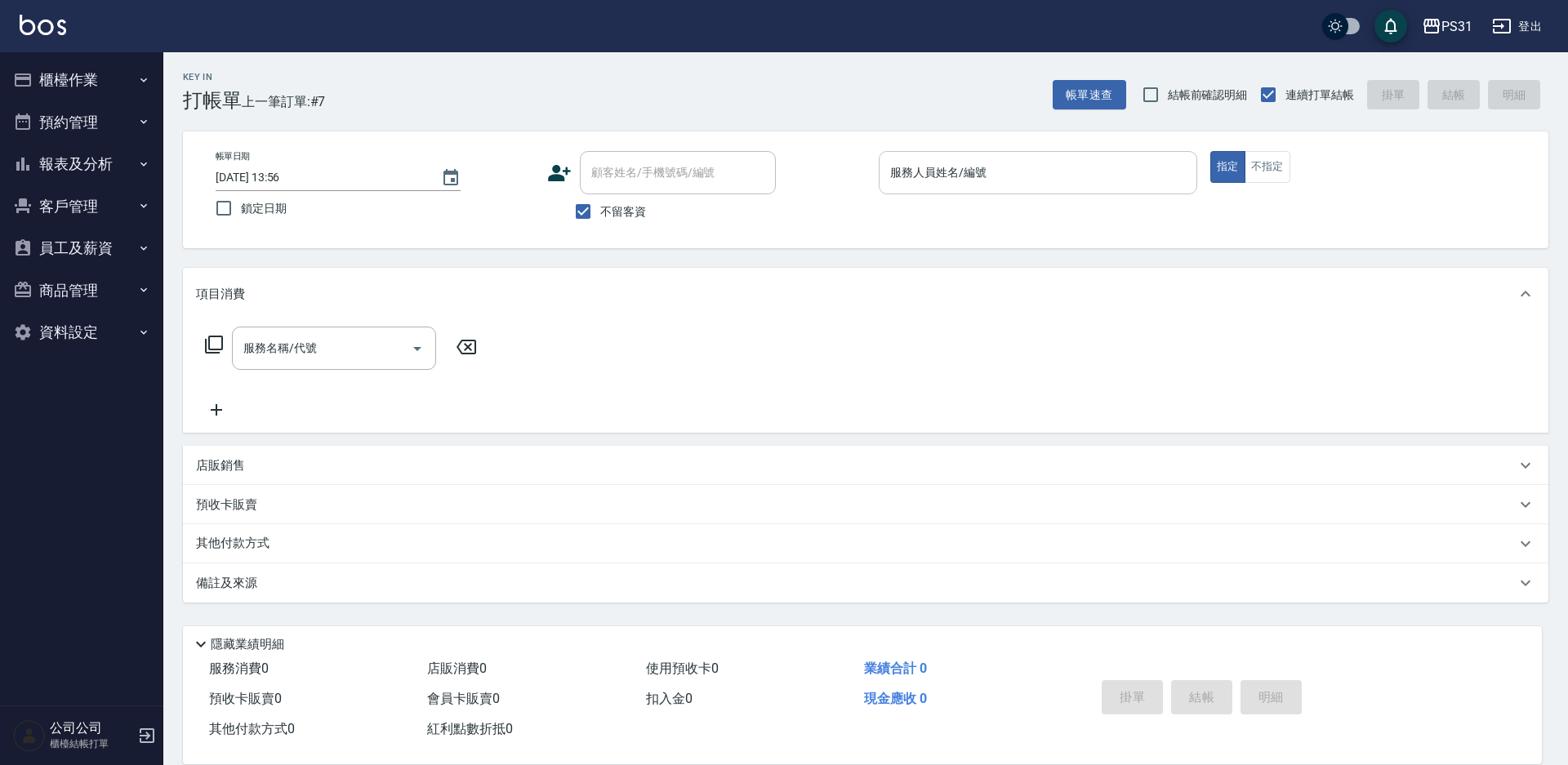
click at [1112, 179] on input "服務人員姓名/編號" at bounding box center [1037, 172] width 304 height 28
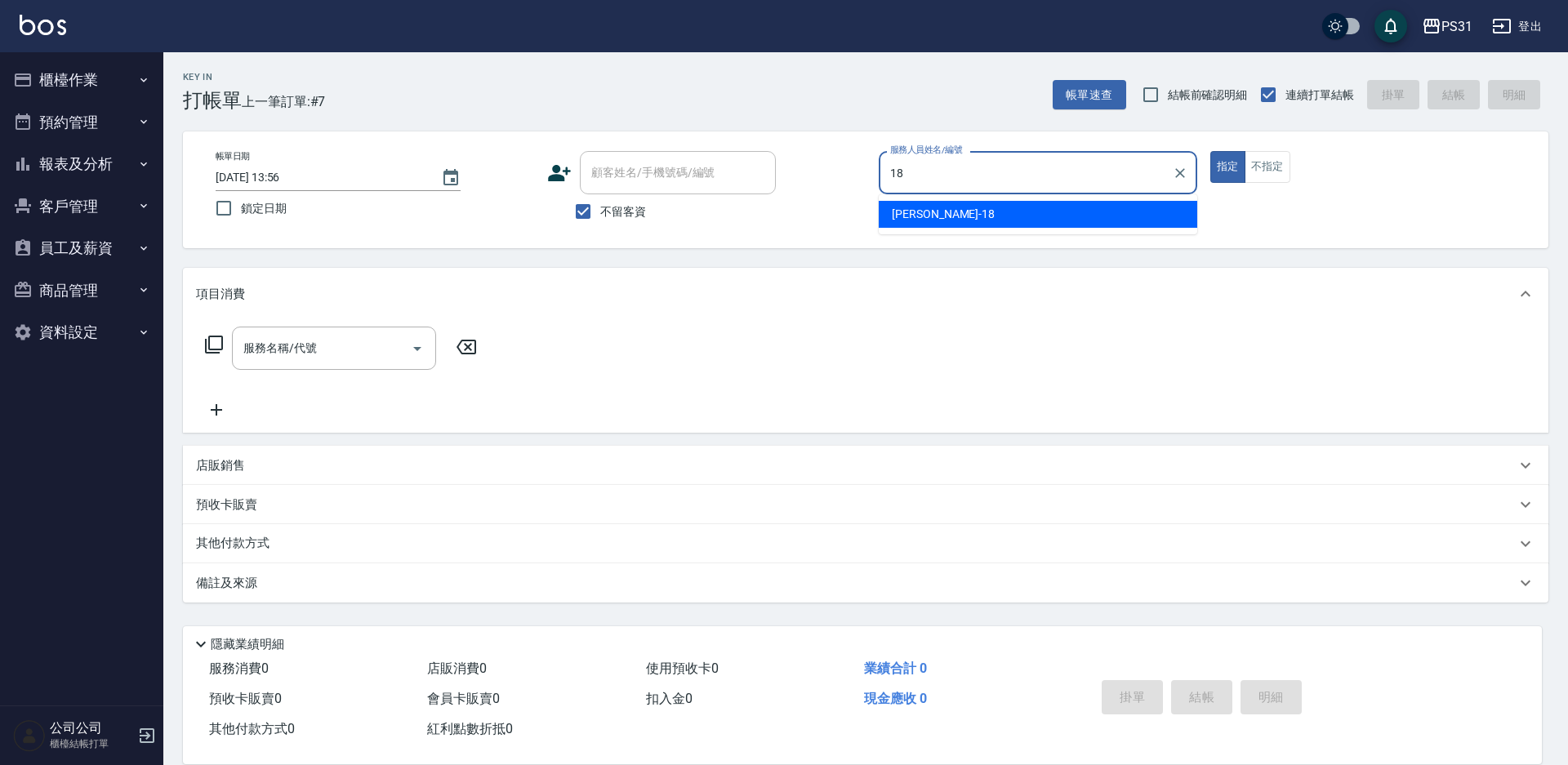
type input "[PERSON_NAME]-18"
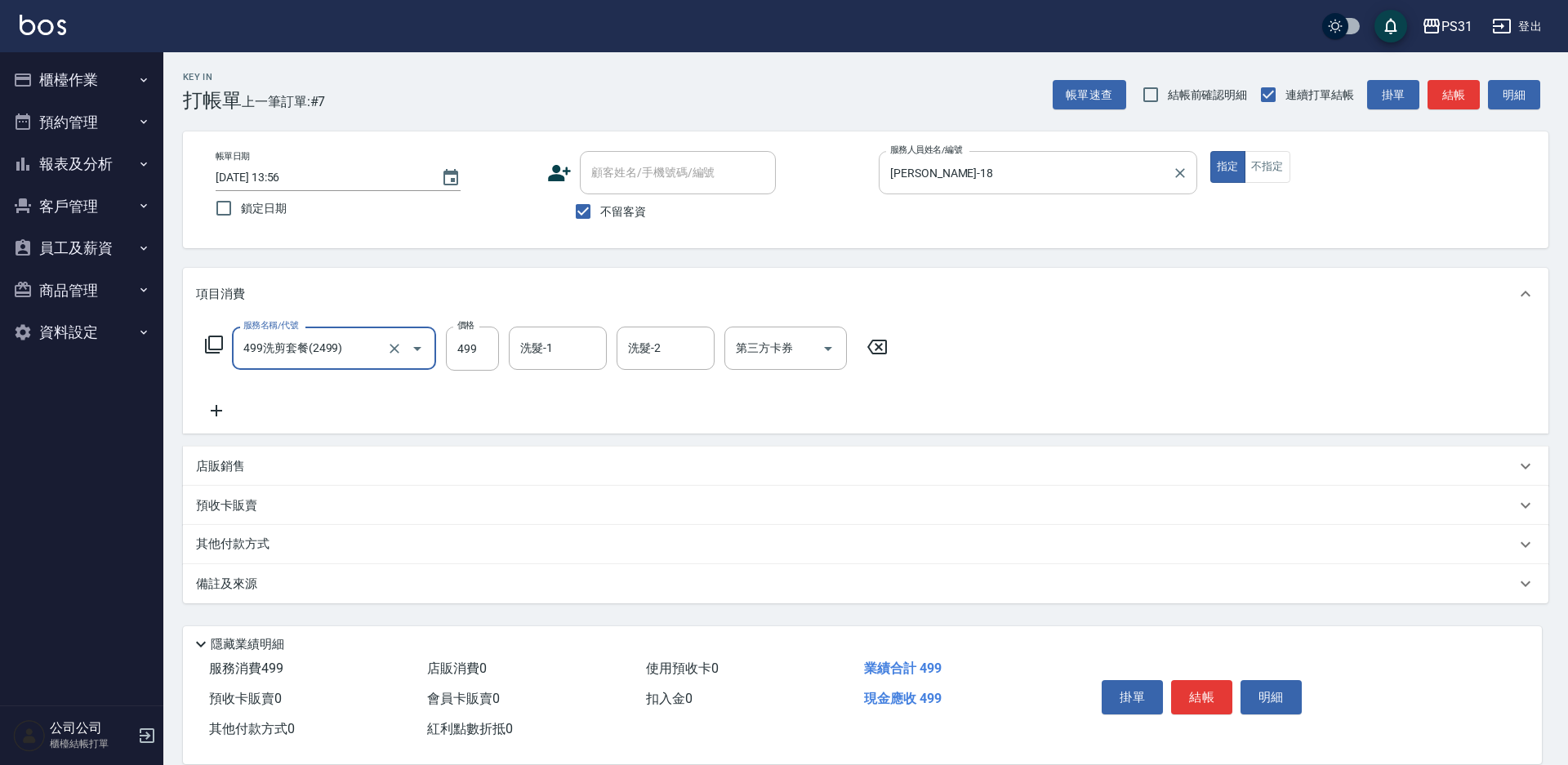
type input "499洗剪套餐(2499)"
type input "450"
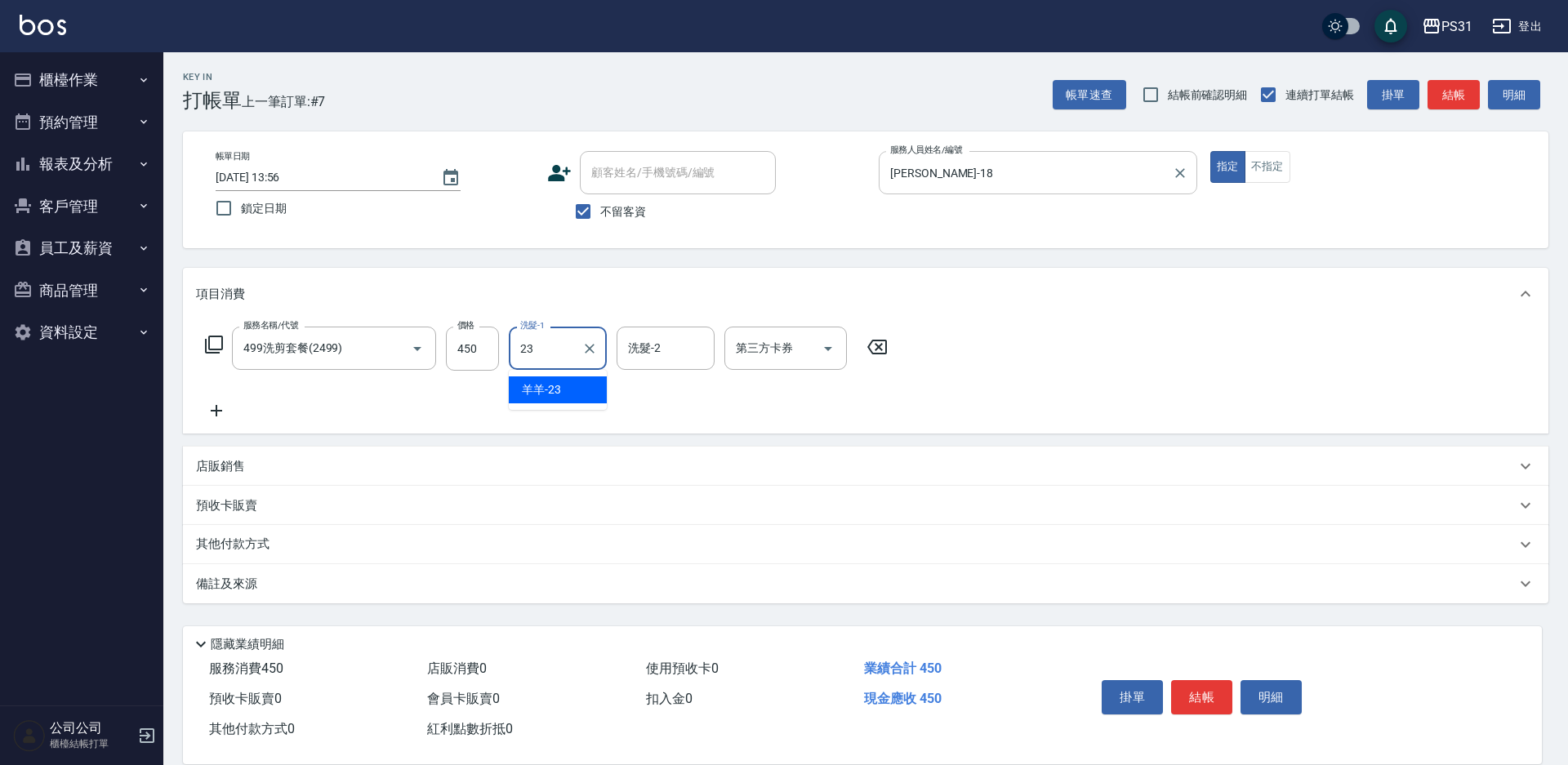
type input "羊羊-23"
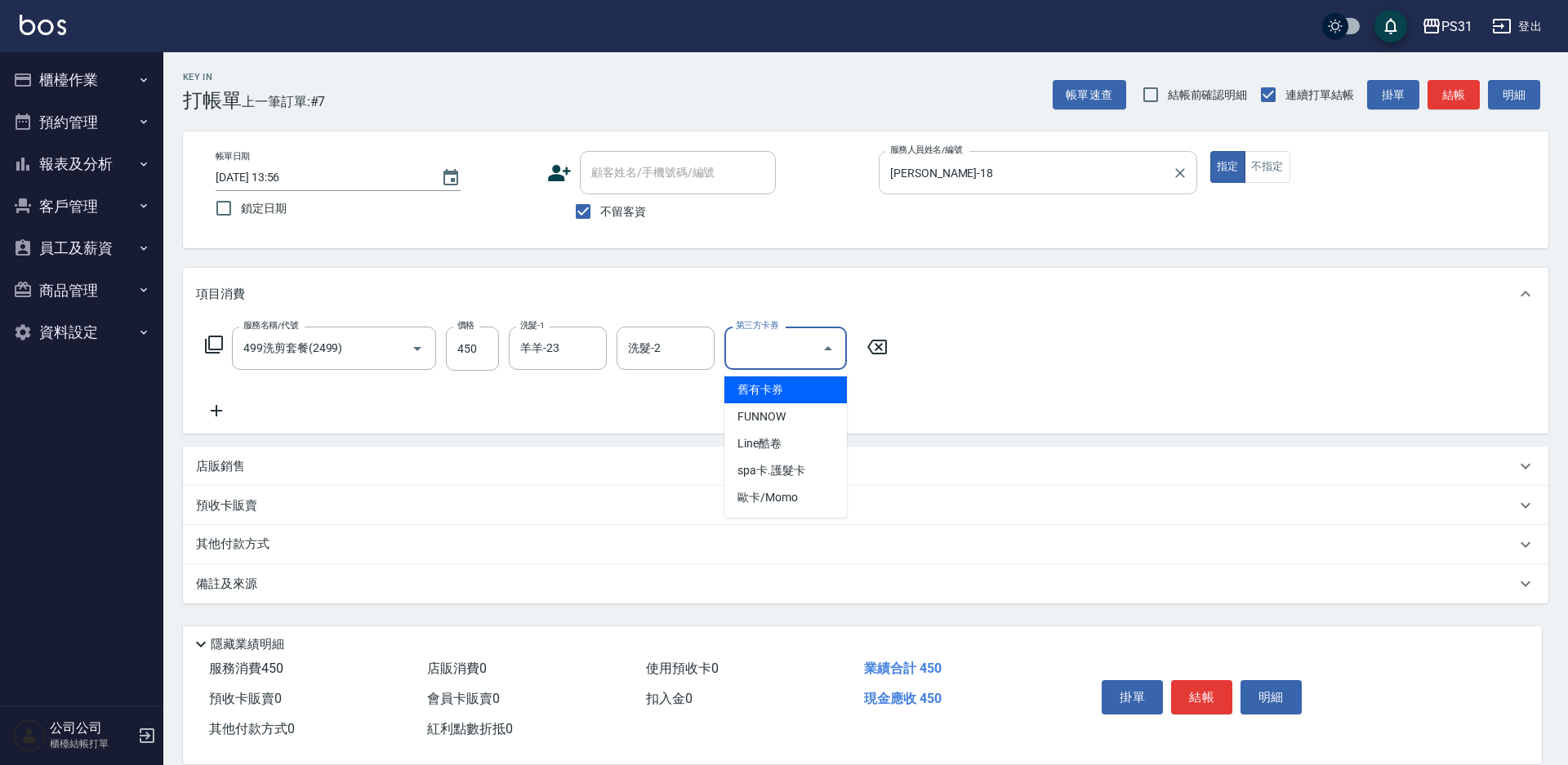
type input "舊有卡券"
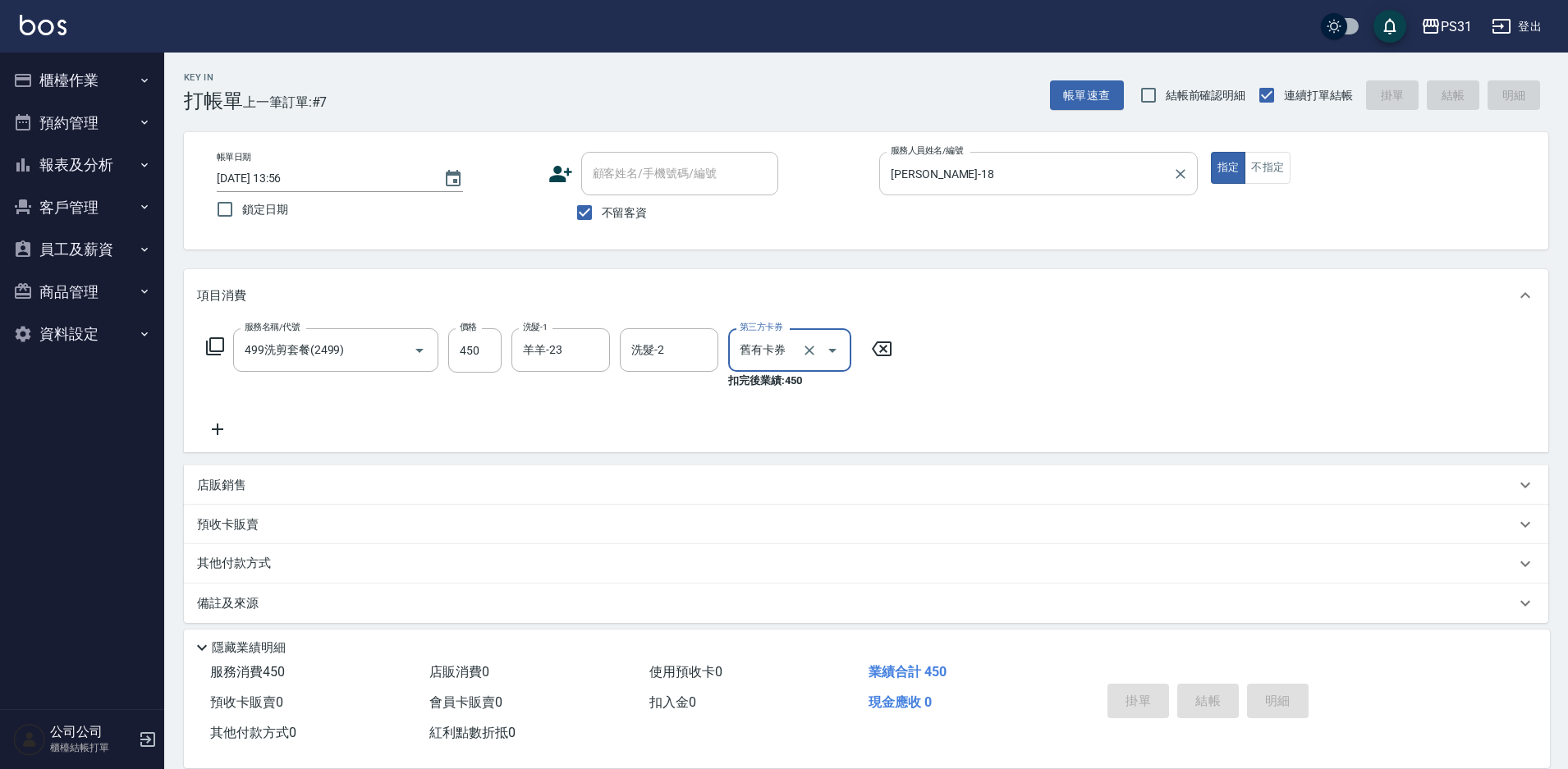
type input "[DATE] 14:16"
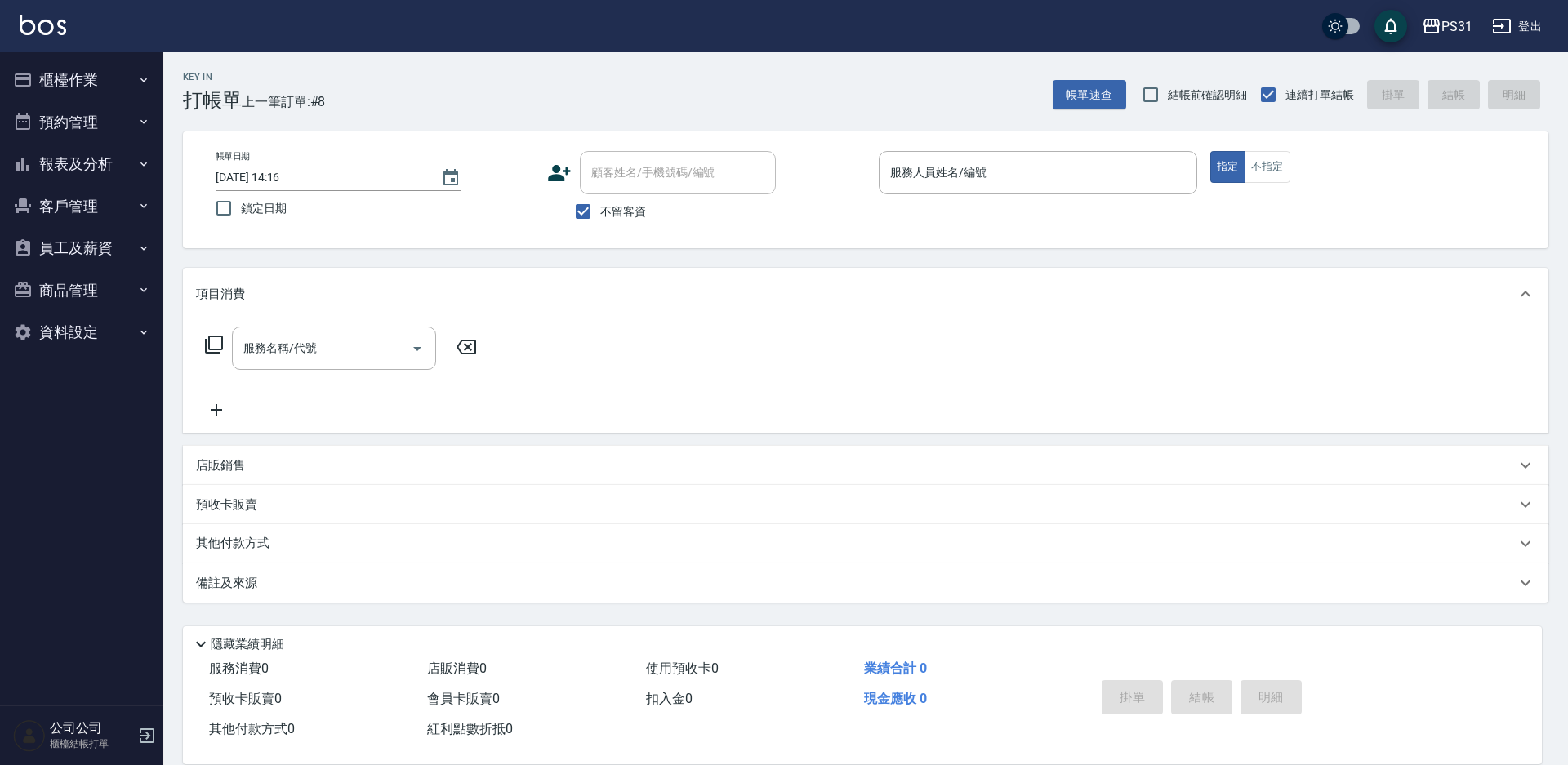
click at [134, 121] on button "預約管理" at bounding box center [82, 122] width 150 height 43
click at [115, 289] on button "報表及分析" at bounding box center [82, 291] width 150 height 43
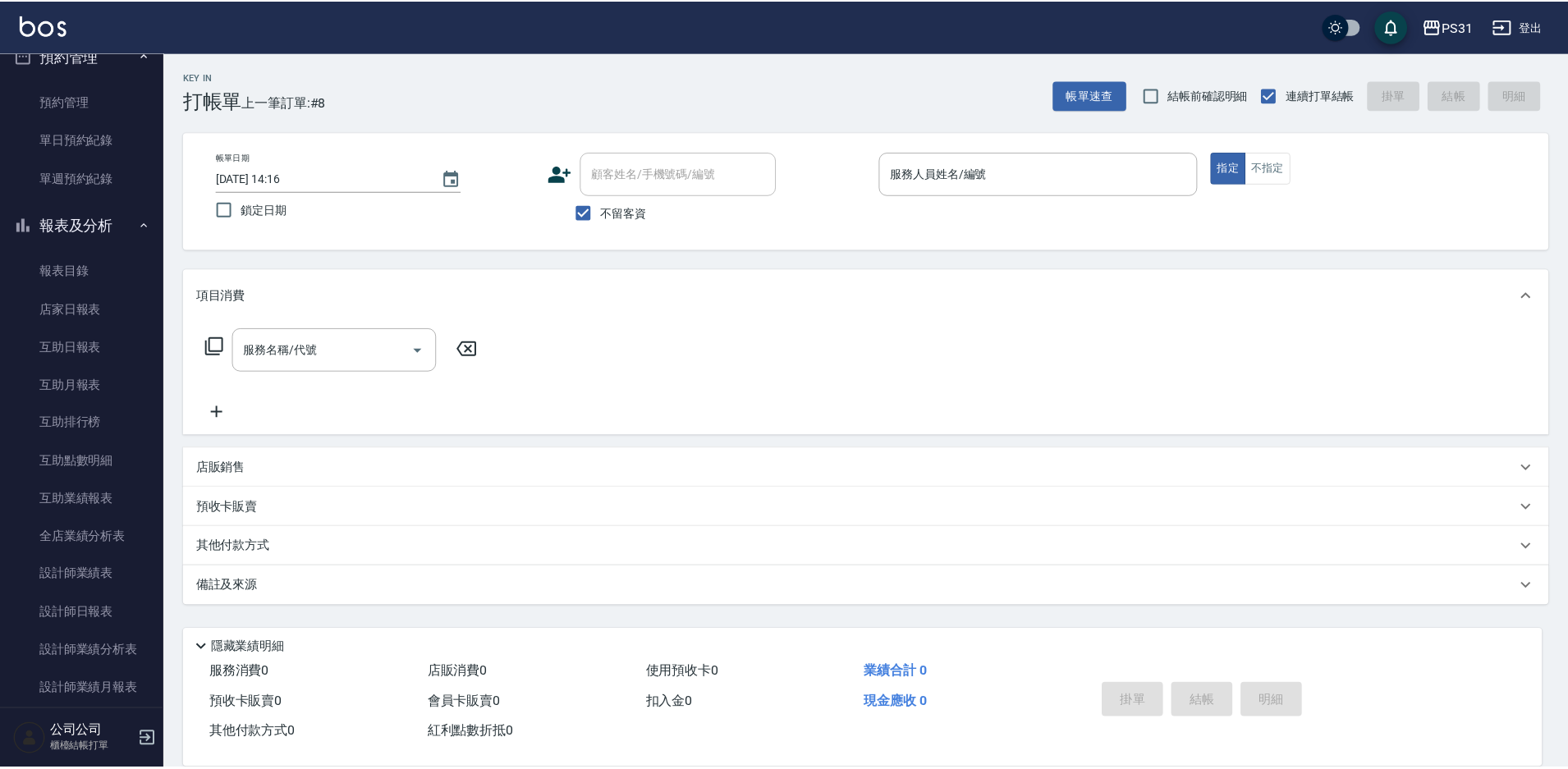
scroll to position [164, 0]
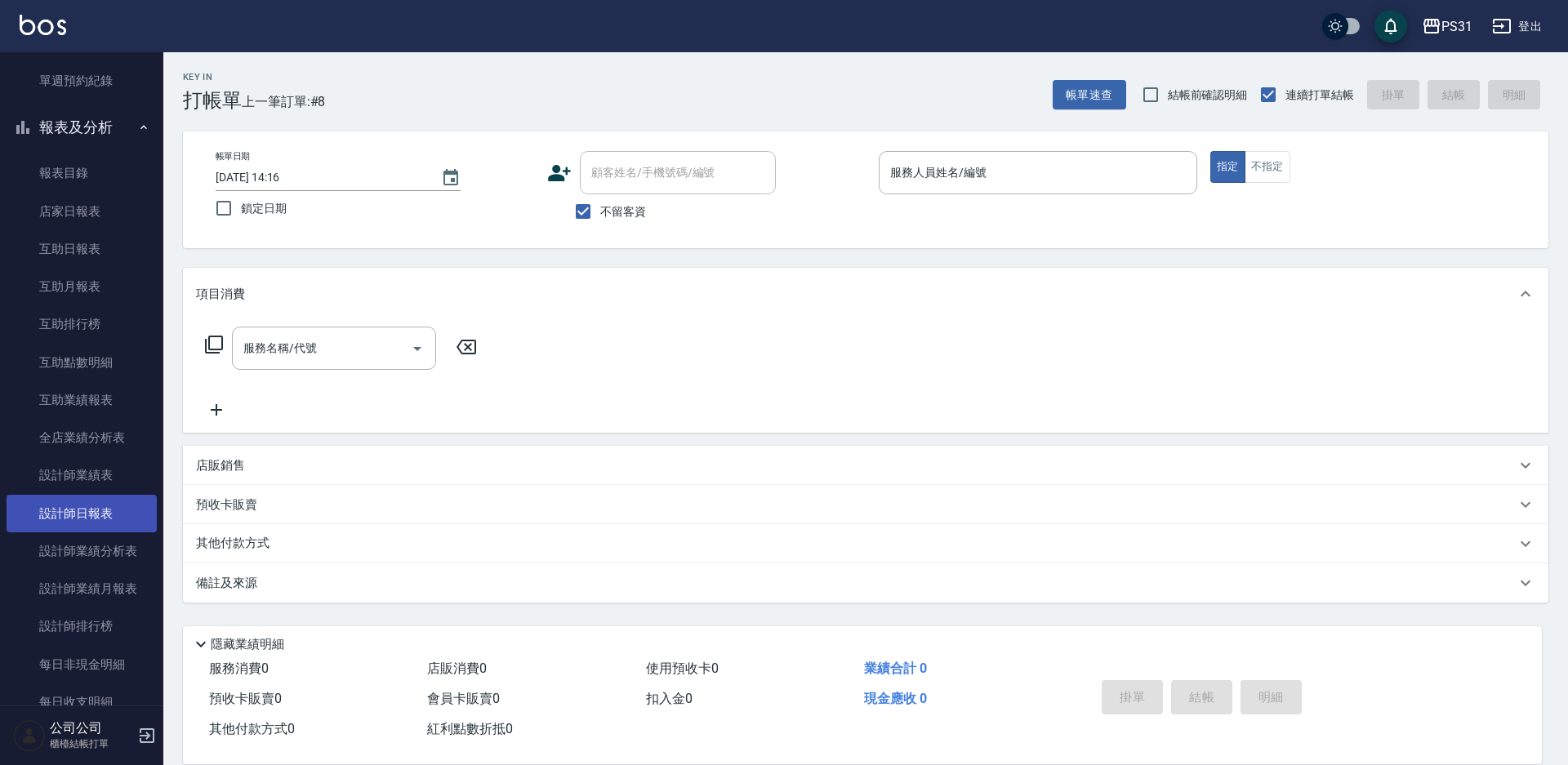
click at [92, 514] on link "設計師日報表" at bounding box center [82, 514] width 150 height 38
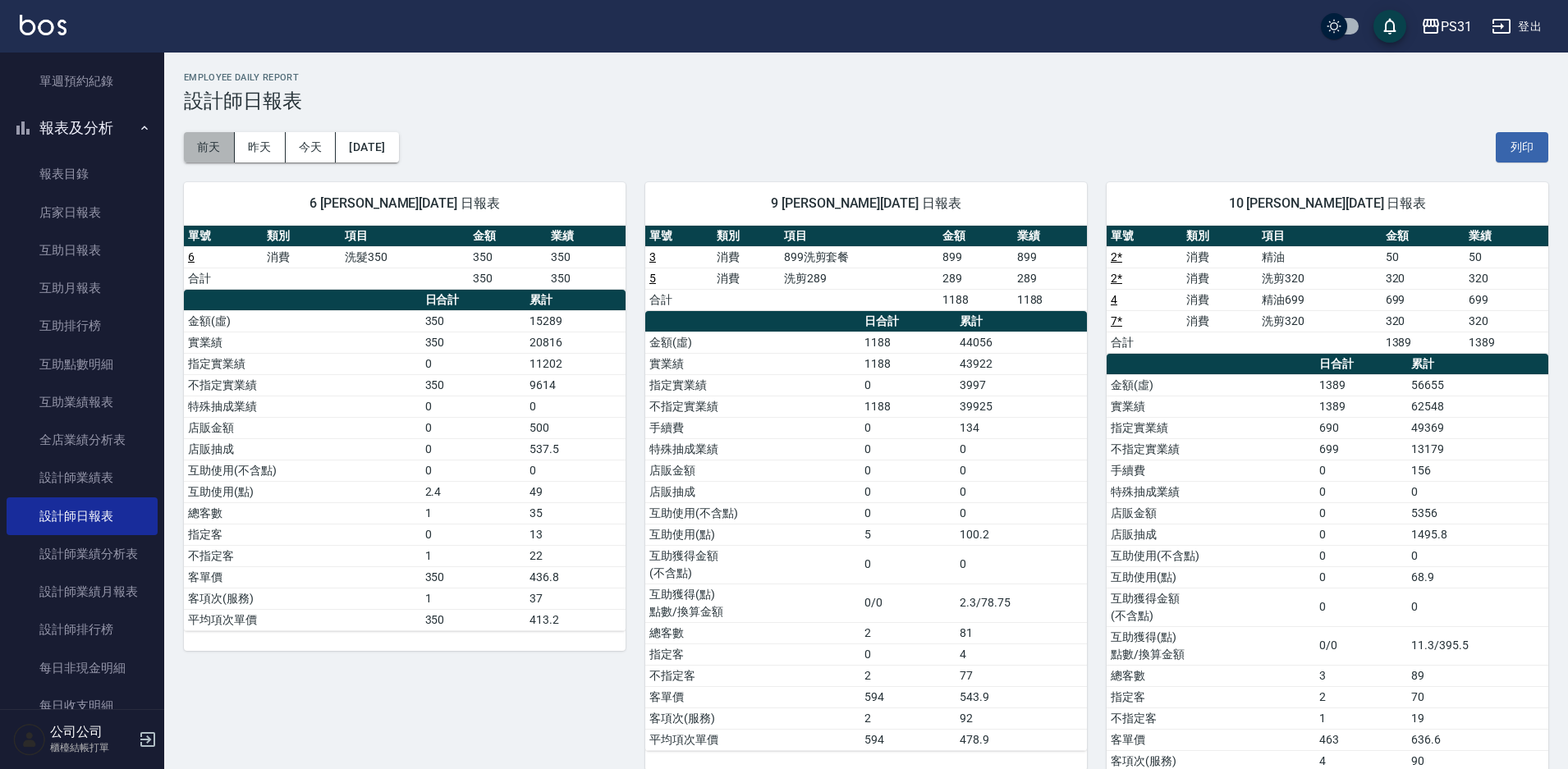
click at [208, 153] on button "前天" at bounding box center [209, 147] width 51 height 30
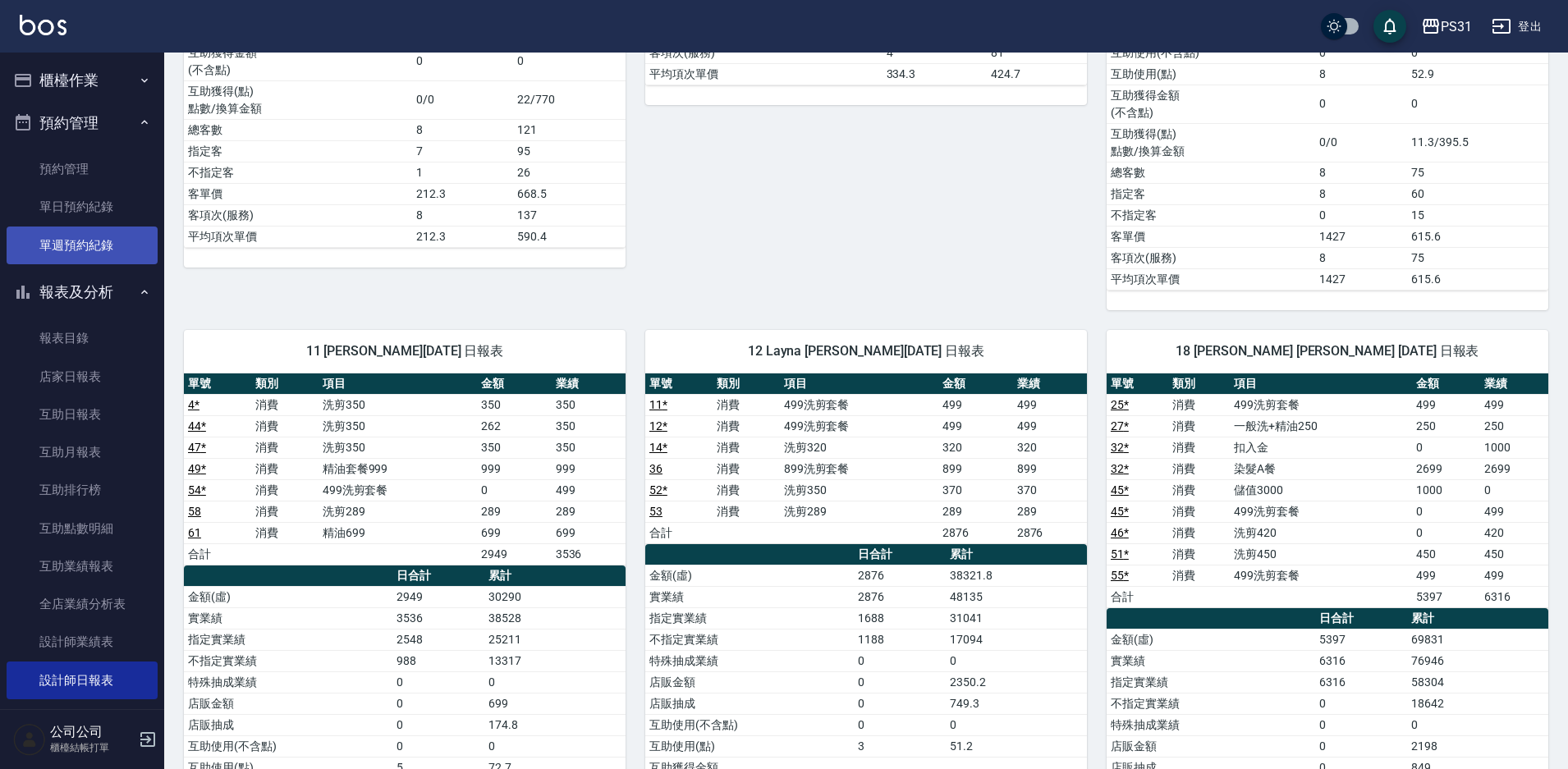
scroll to position [1231, 0]
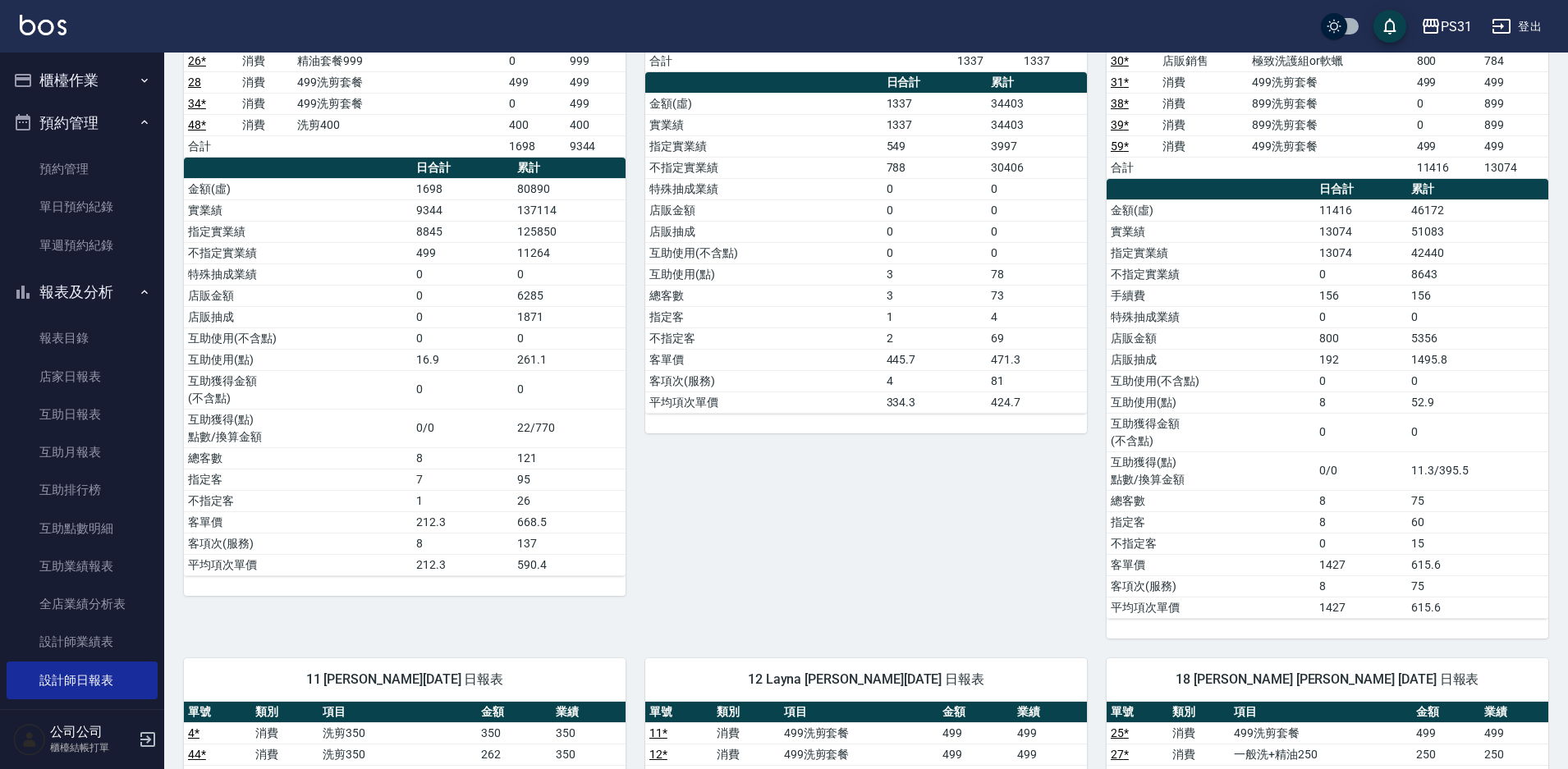
click at [102, 80] on button "櫃檯作業" at bounding box center [83, 81] width 151 height 43
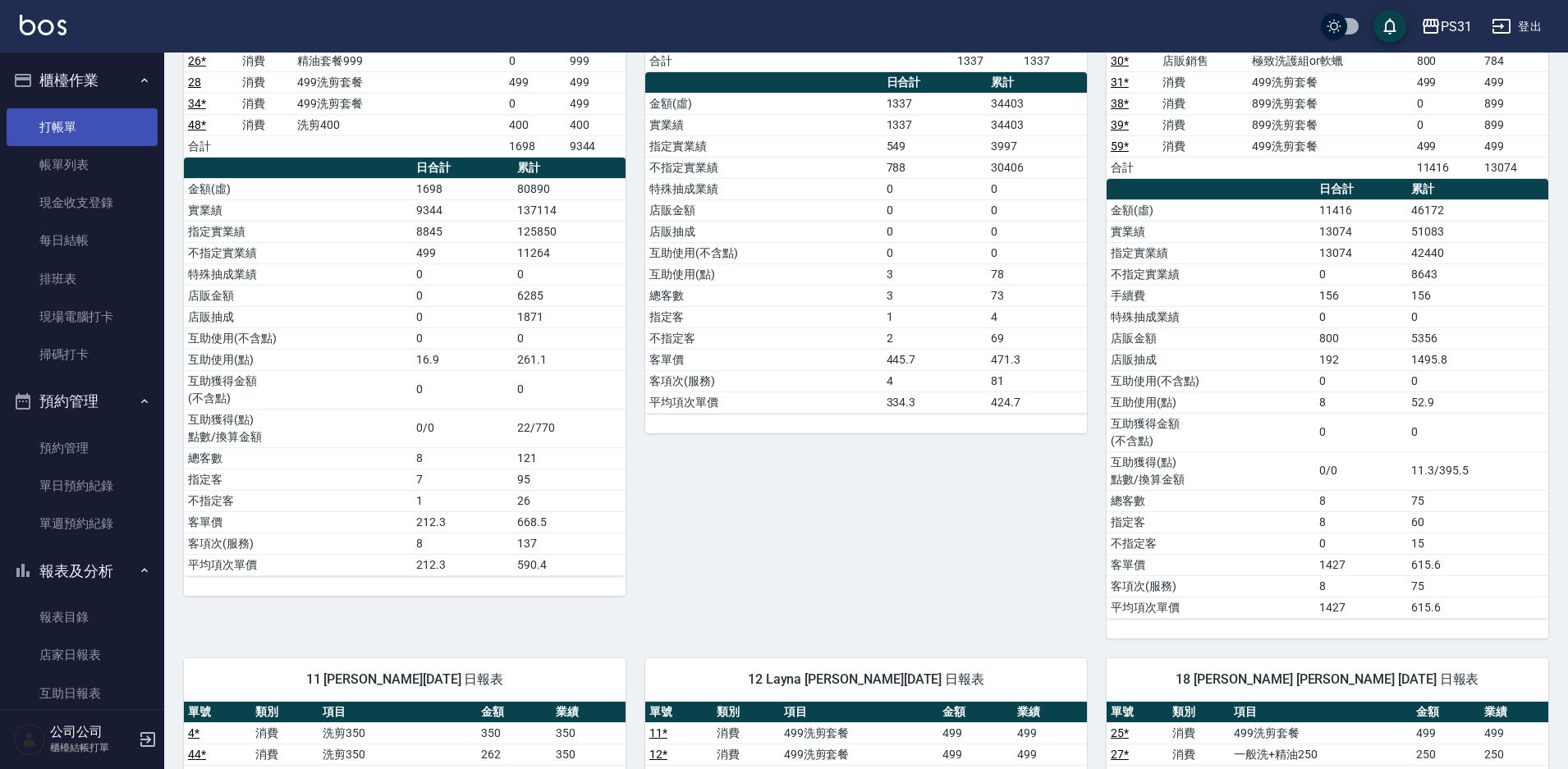
click at [90, 125] on link "打帳單" at bounding box center [83, 127] width 151 height 38
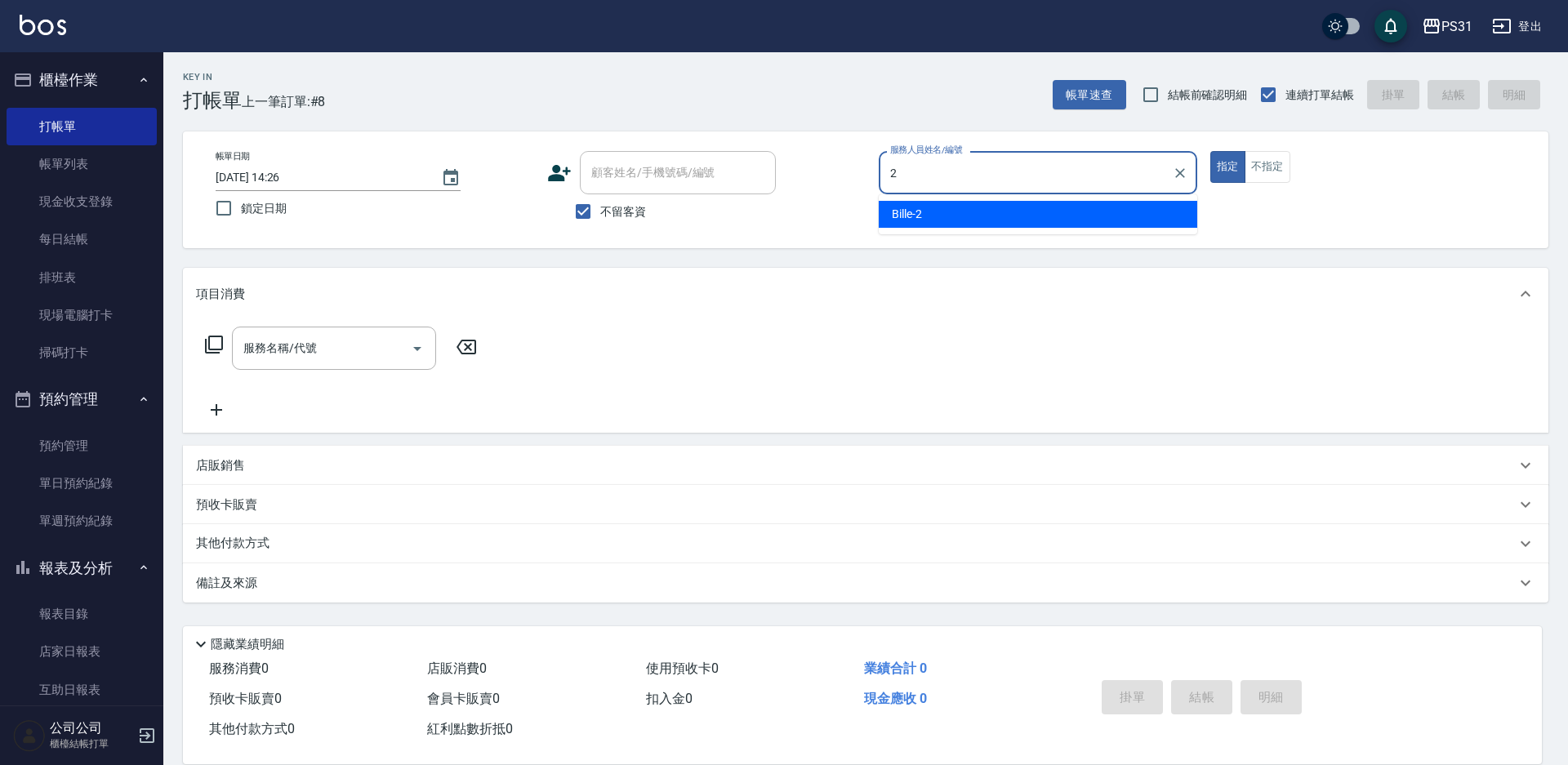
type input "Bille-2"
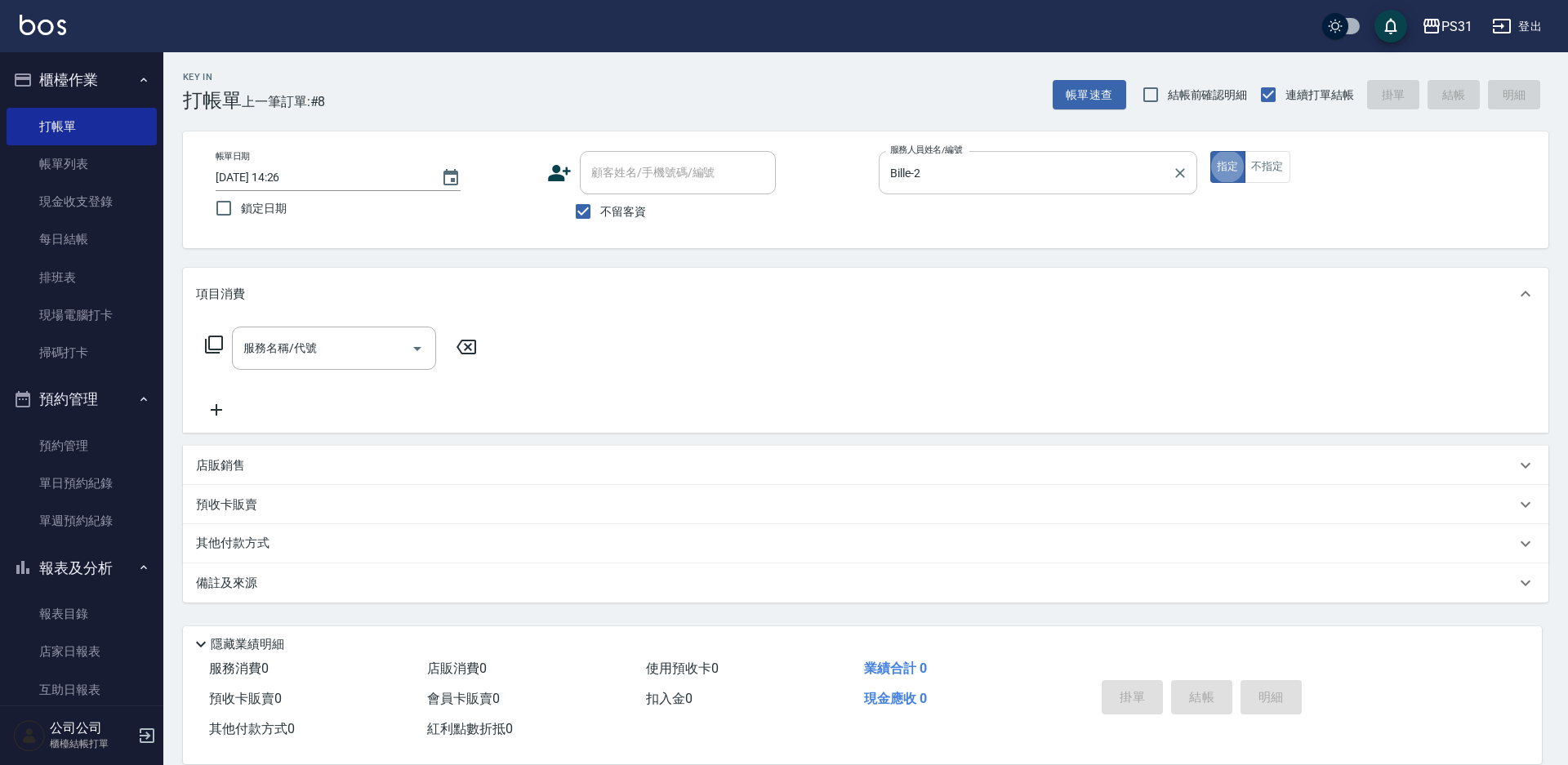
type button "true"
click at [217, 466] on p "店販銷售" at bounding box center [220, 466] width 49 height 17
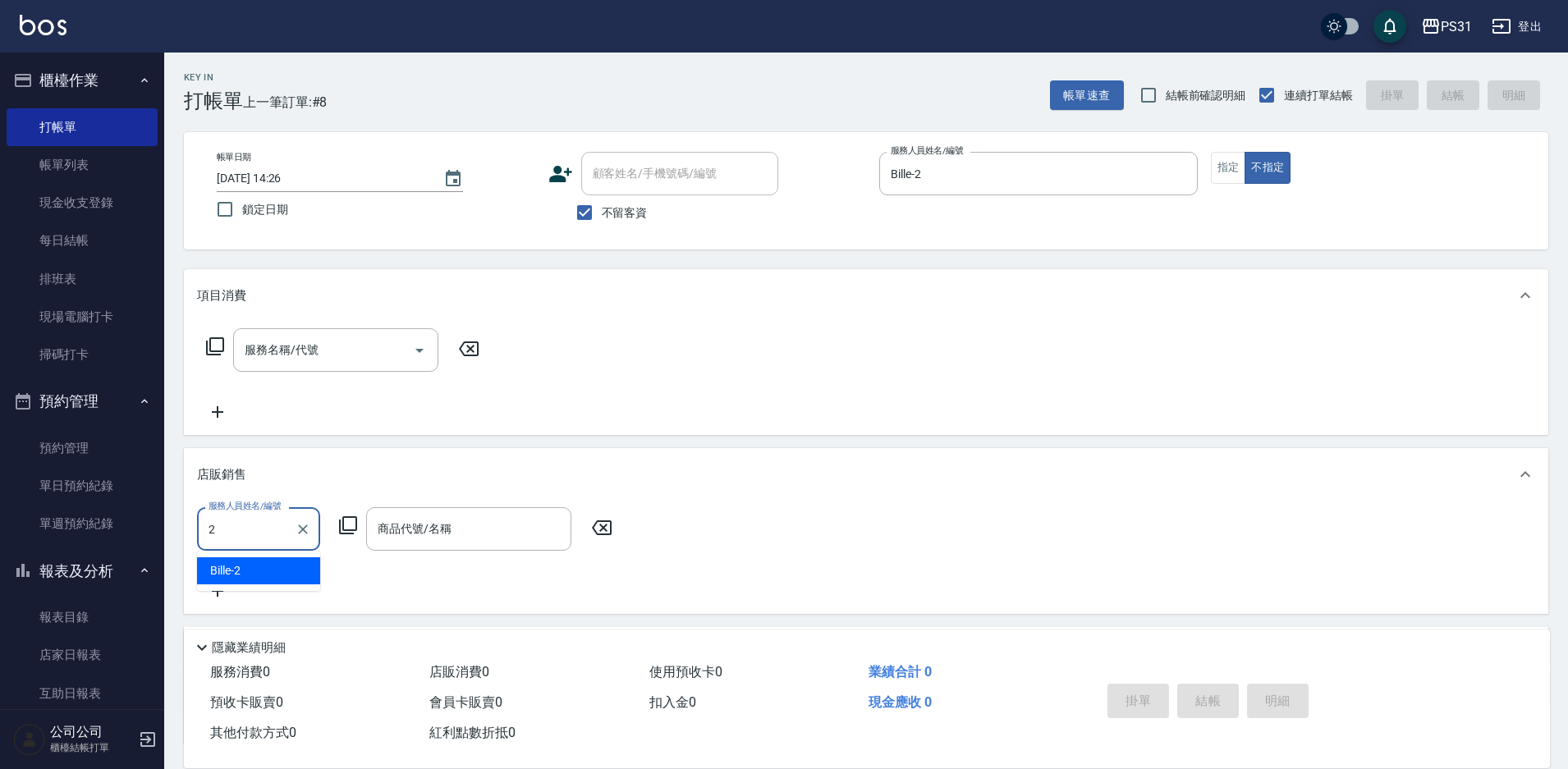
type input "Bille-2"
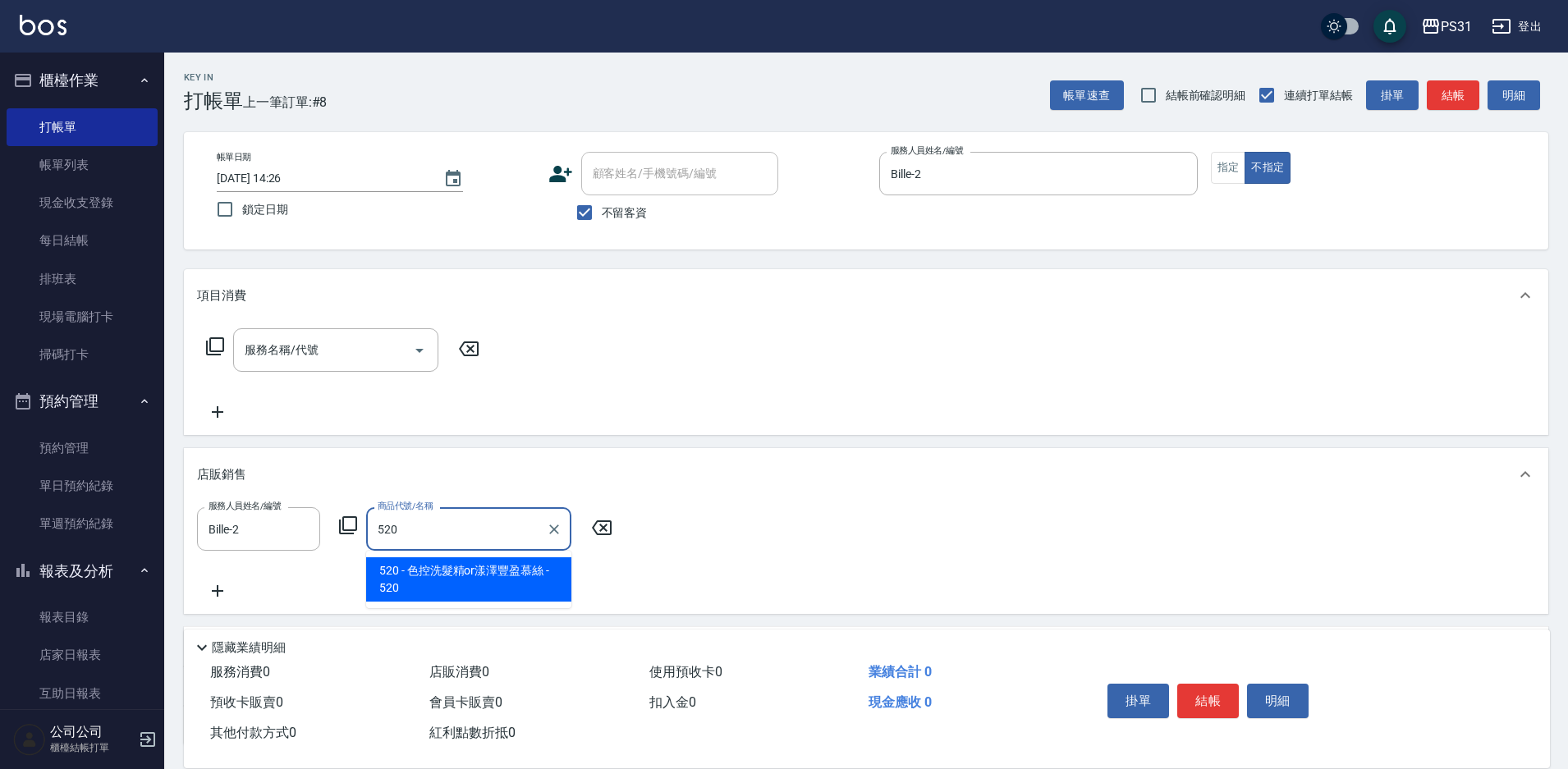
type input "色控洗髮精or漾澤豐盈[PERSON_NAME]"
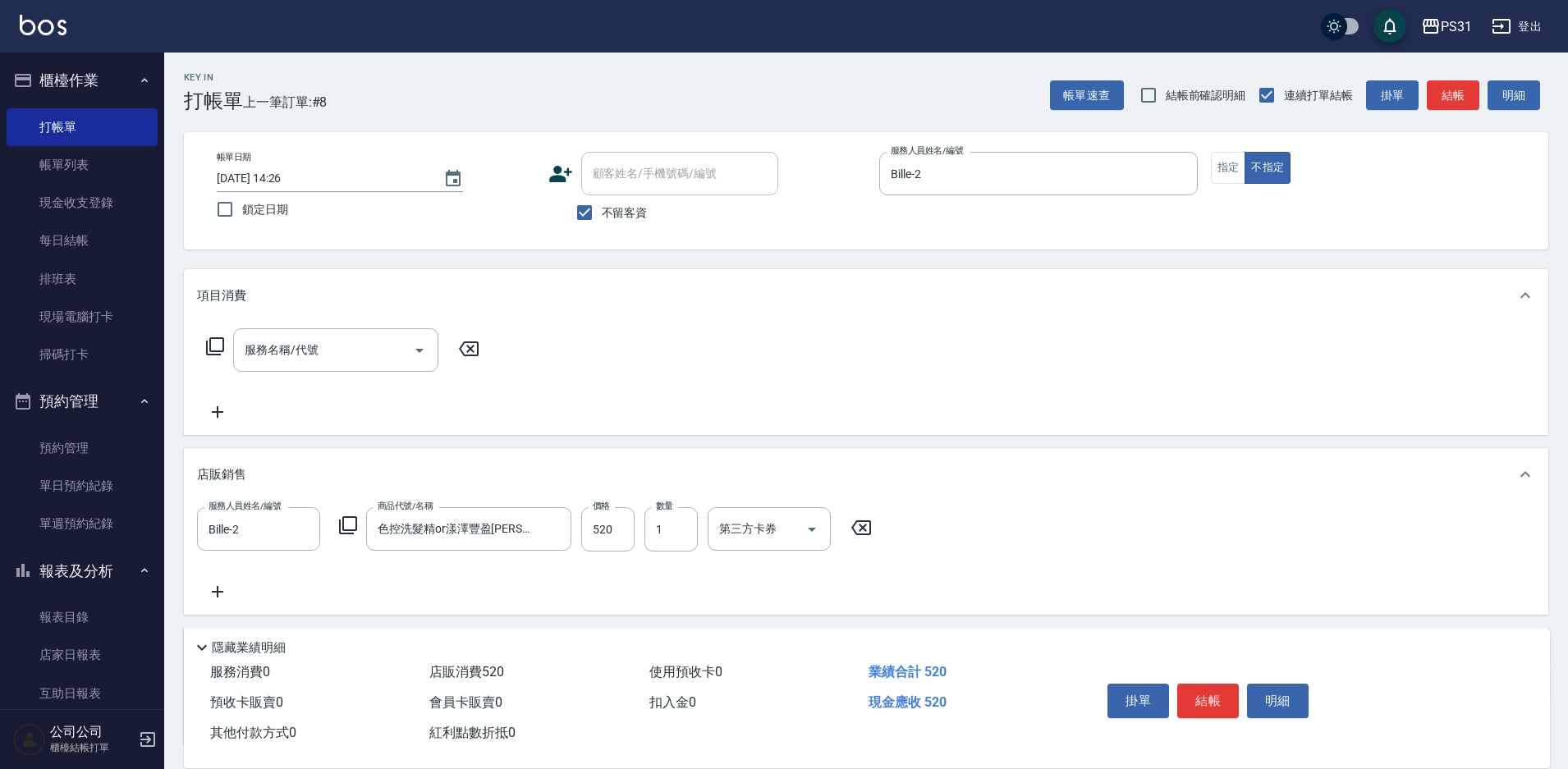
click at [225, 339] on div "服務名稱/代號 服務名稱/代號" at bounding box center [343, 350] width 292 height 44
click at [213, 343] on icon at bounding box center [215, 346] width 20 height 20
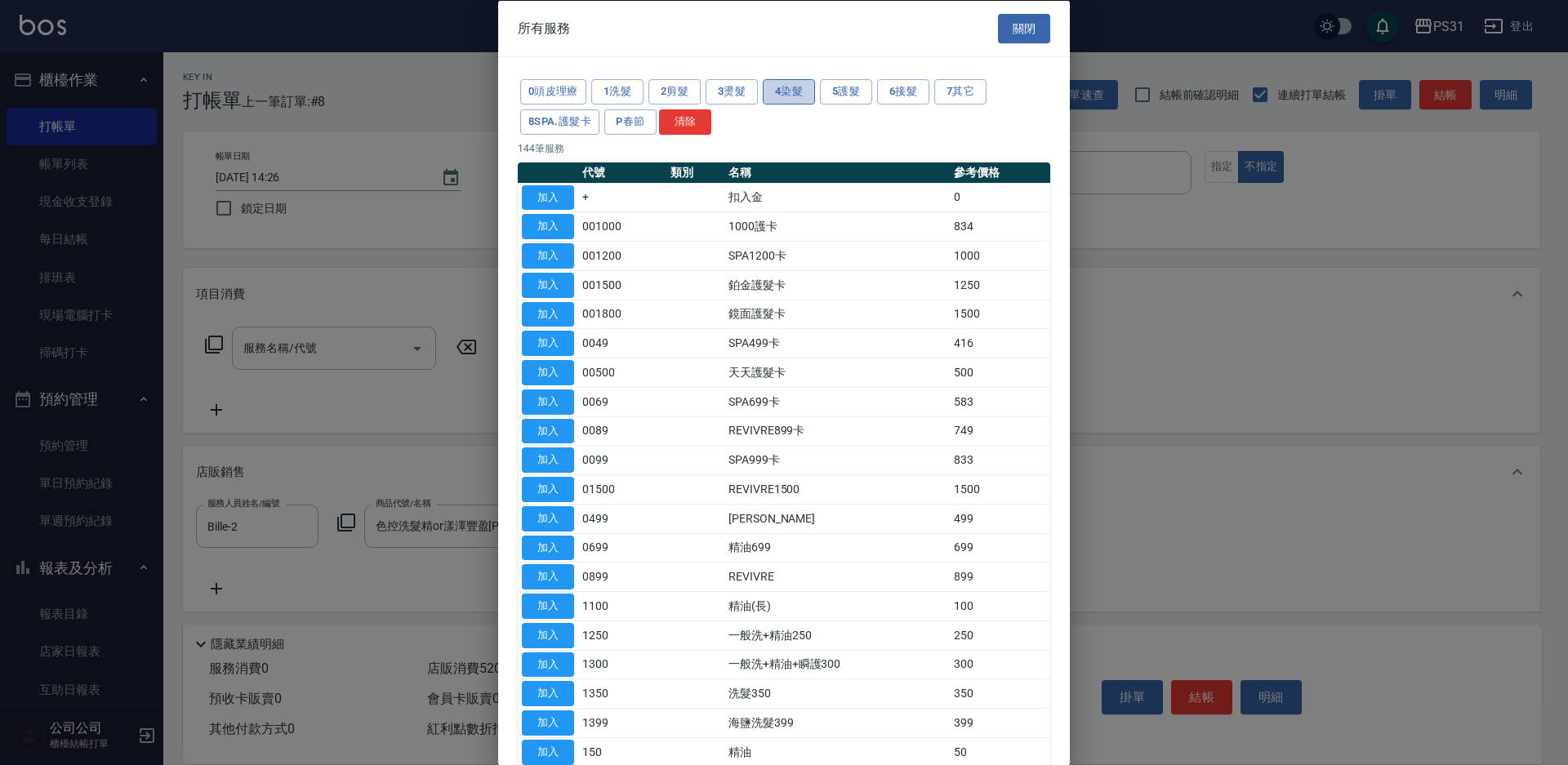
click at [788, 91] on button "4染髮" at bounding box center [788, 92] width 52 height 26
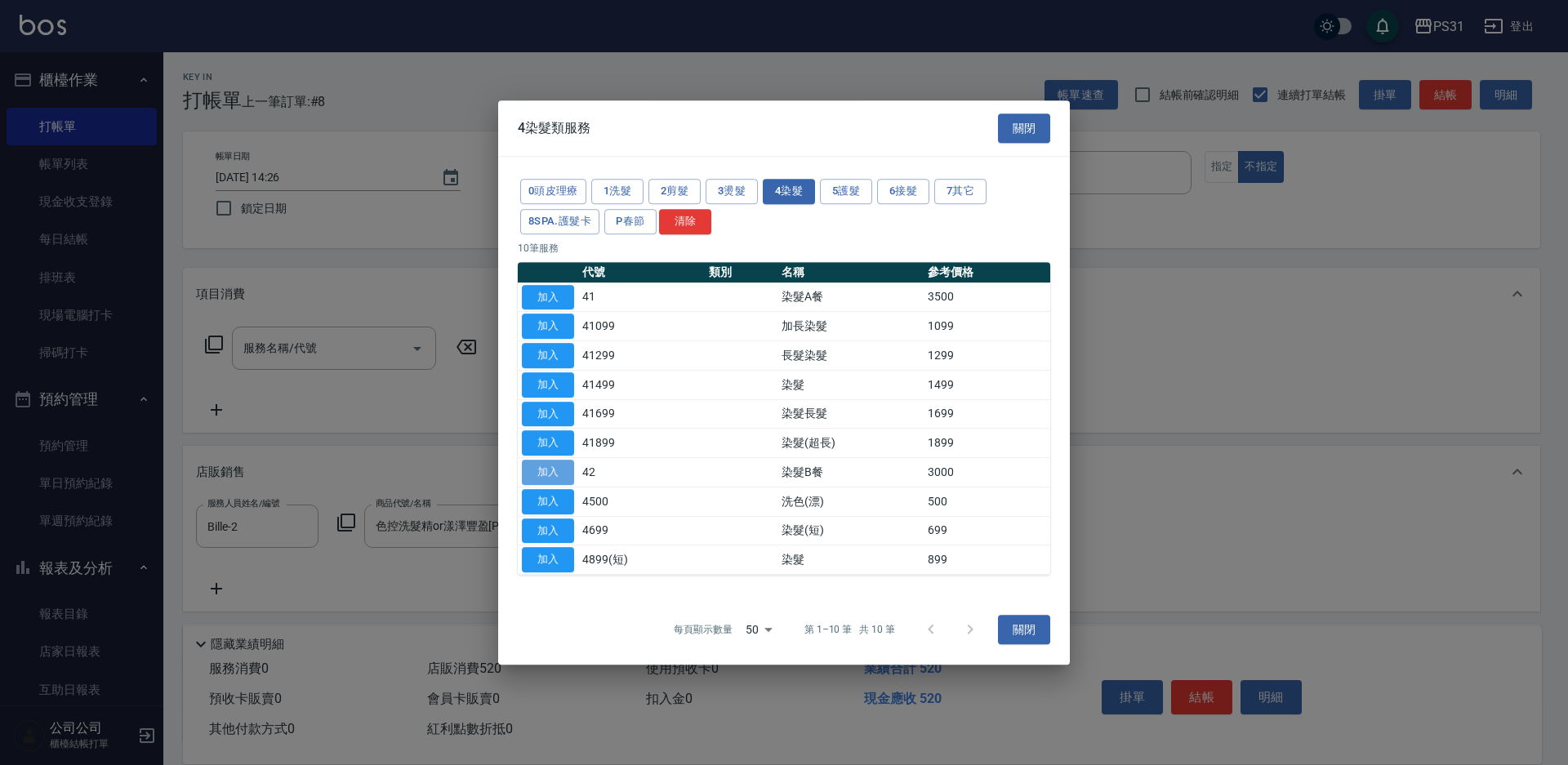
click at [542, 479] on button "加入" at bounding box center [547, 473] width 52 height 26
type input "染髮B餐(42)"
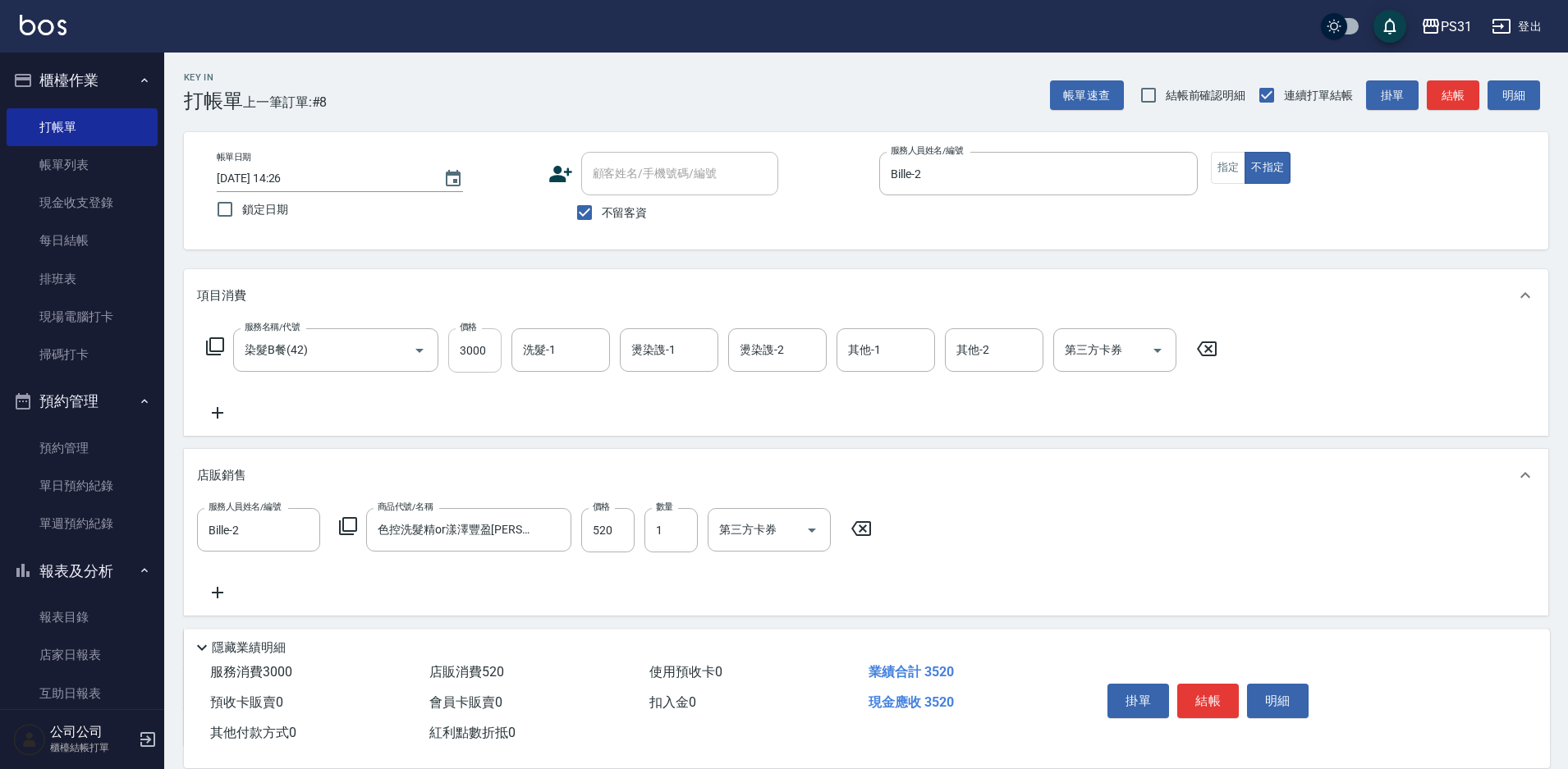
click at [486, 357] on input "3000" at bounding box center [475, 351] width 53 height 45
type input "2699"
type input "[PERSON_NAME]-31"
type input "31"
type input "3"
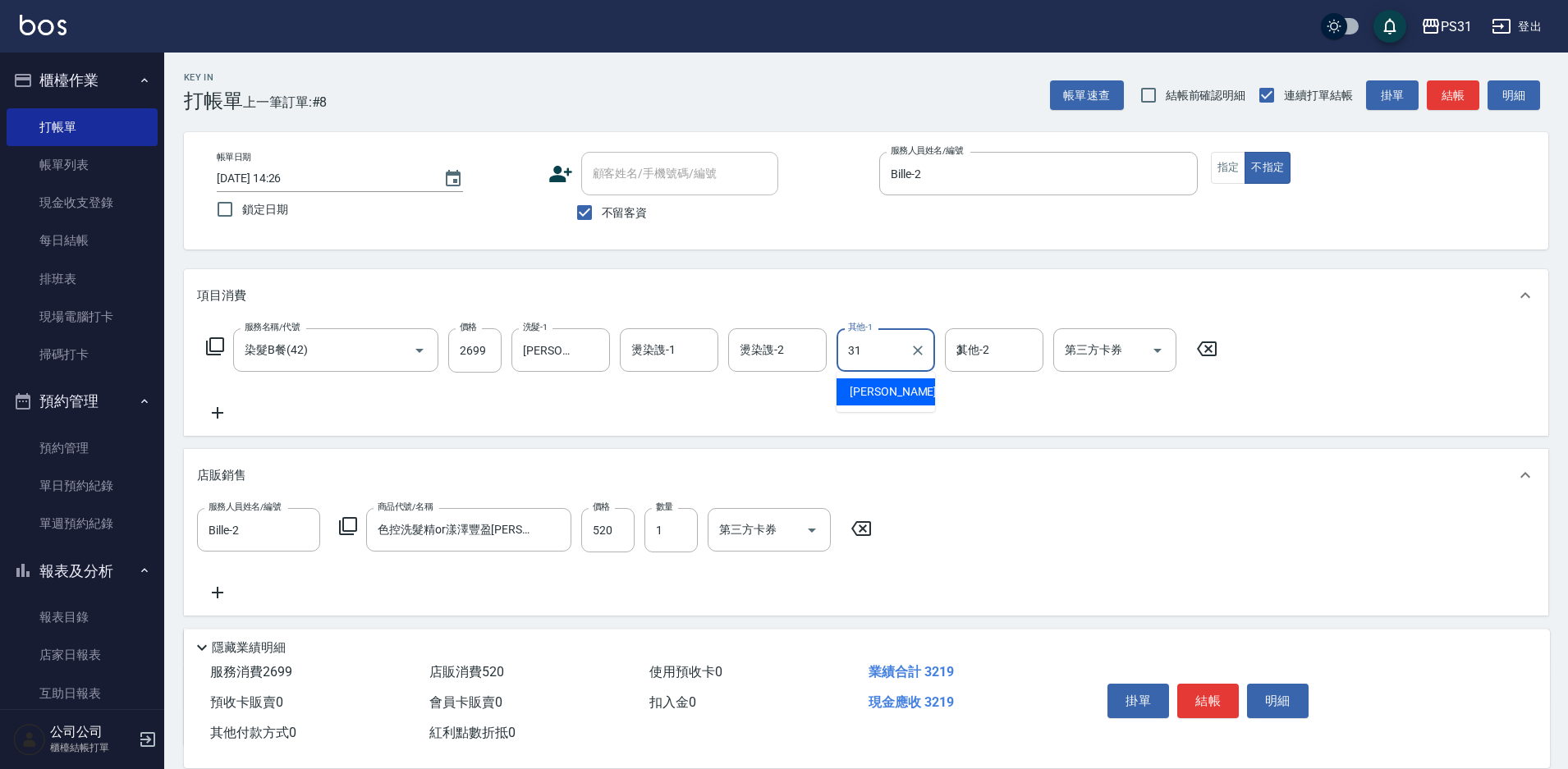
type input "[PERSON_NAME]-31"
click at [1115, 476] on div "店販銷售" at bounding box center [856, 476] width 1319 height 17
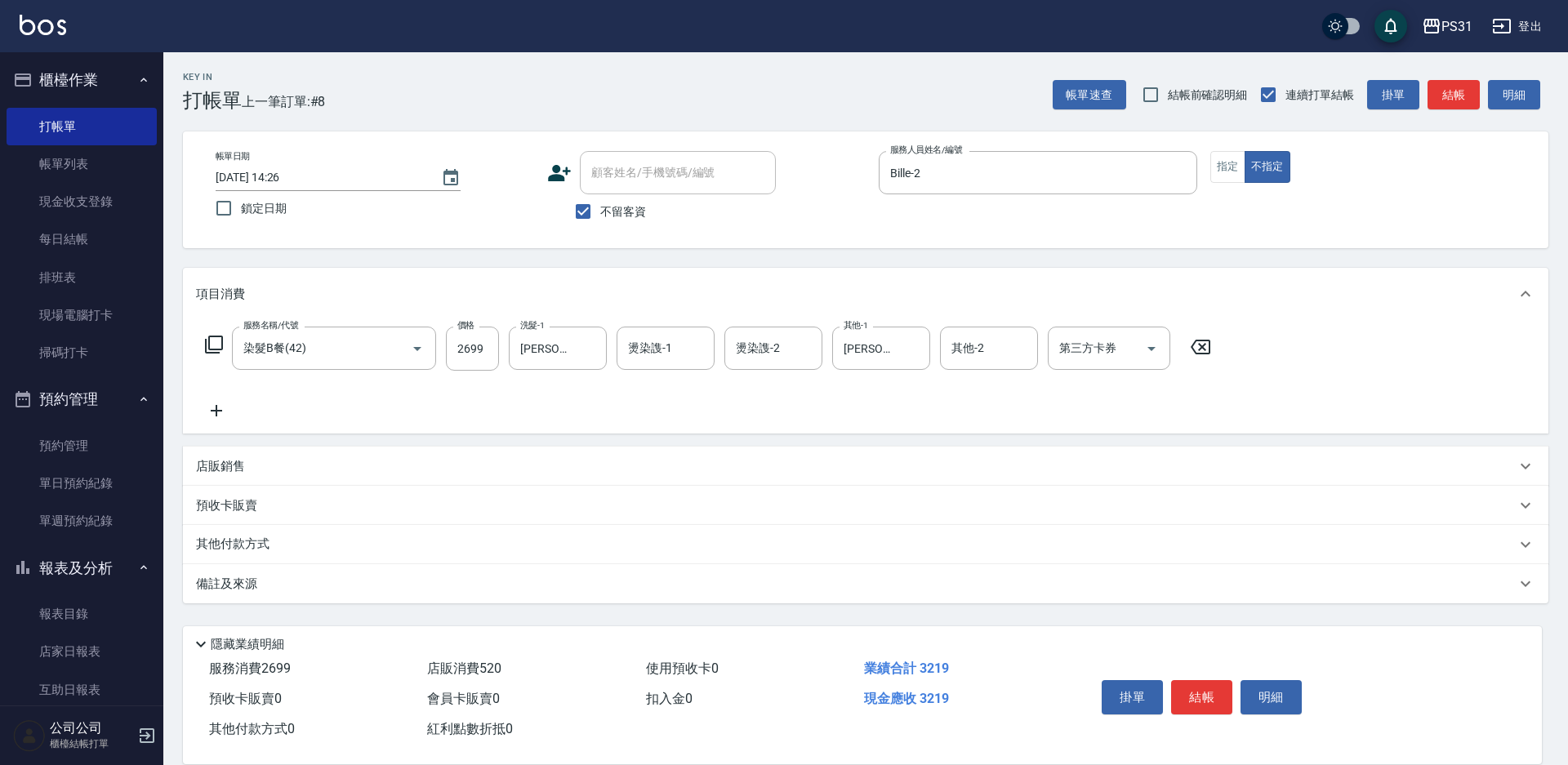
click at [243, 544] on p "其他付款方式" at bounding box center [237, 544] width 82 height 18
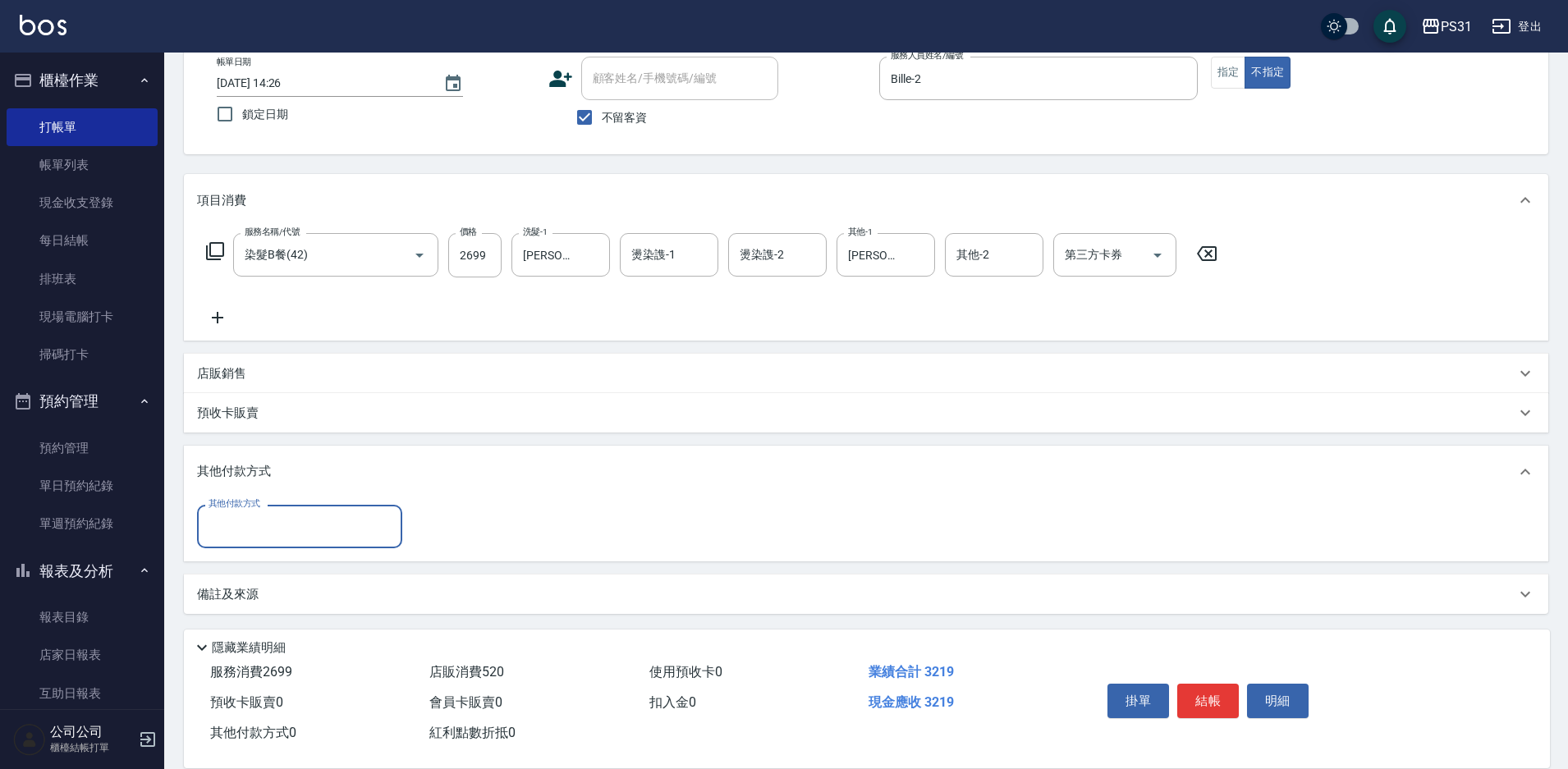
scroll to position [98, 0]
click at [324, 522] on input "其他付款方式" at bounding box center [300, 523] width 191 height 28
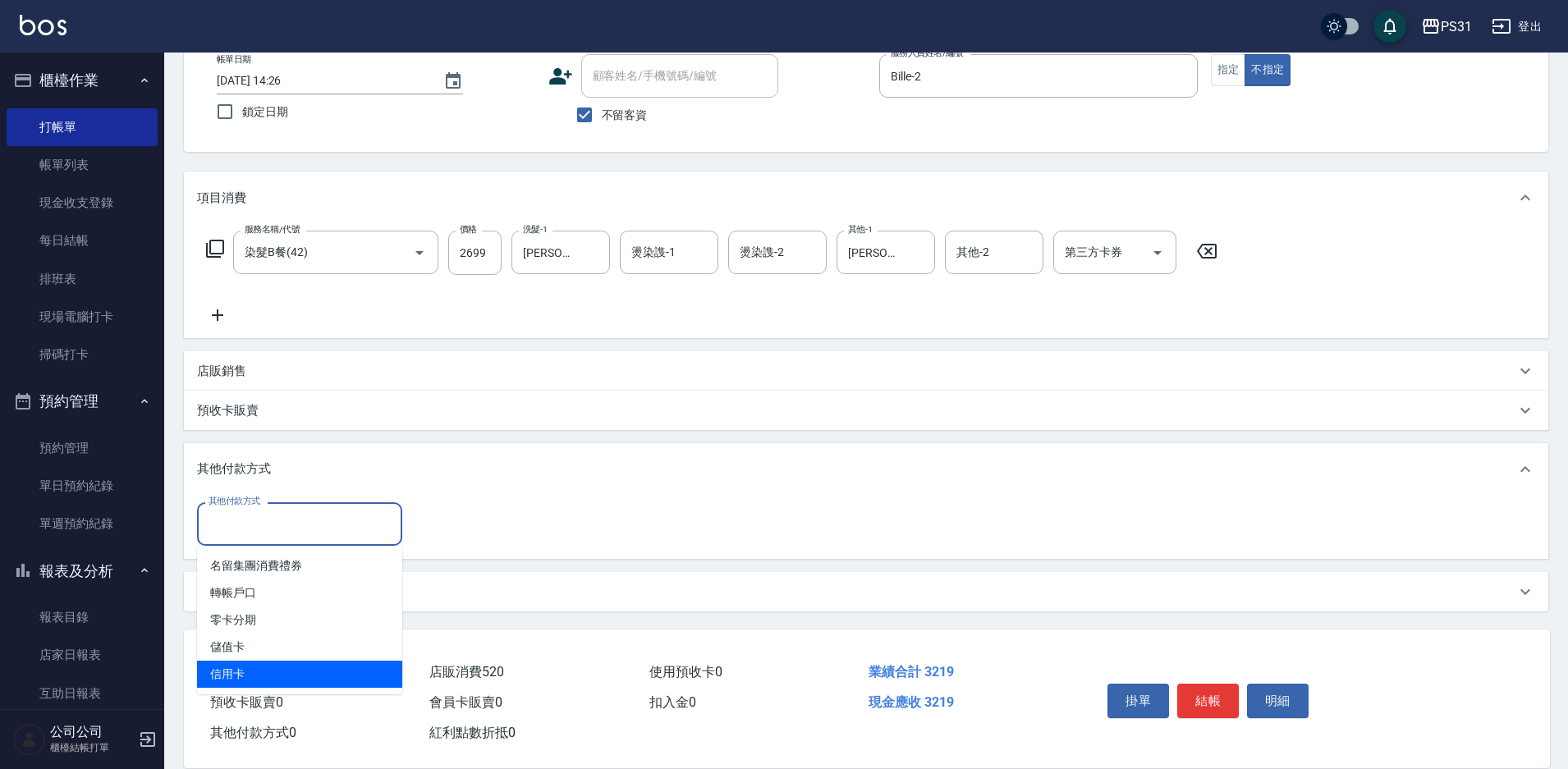
click at [269, 666] on span "信用卡" at bounding box center [299, 674] width 205 height 27
type input "信用卡"
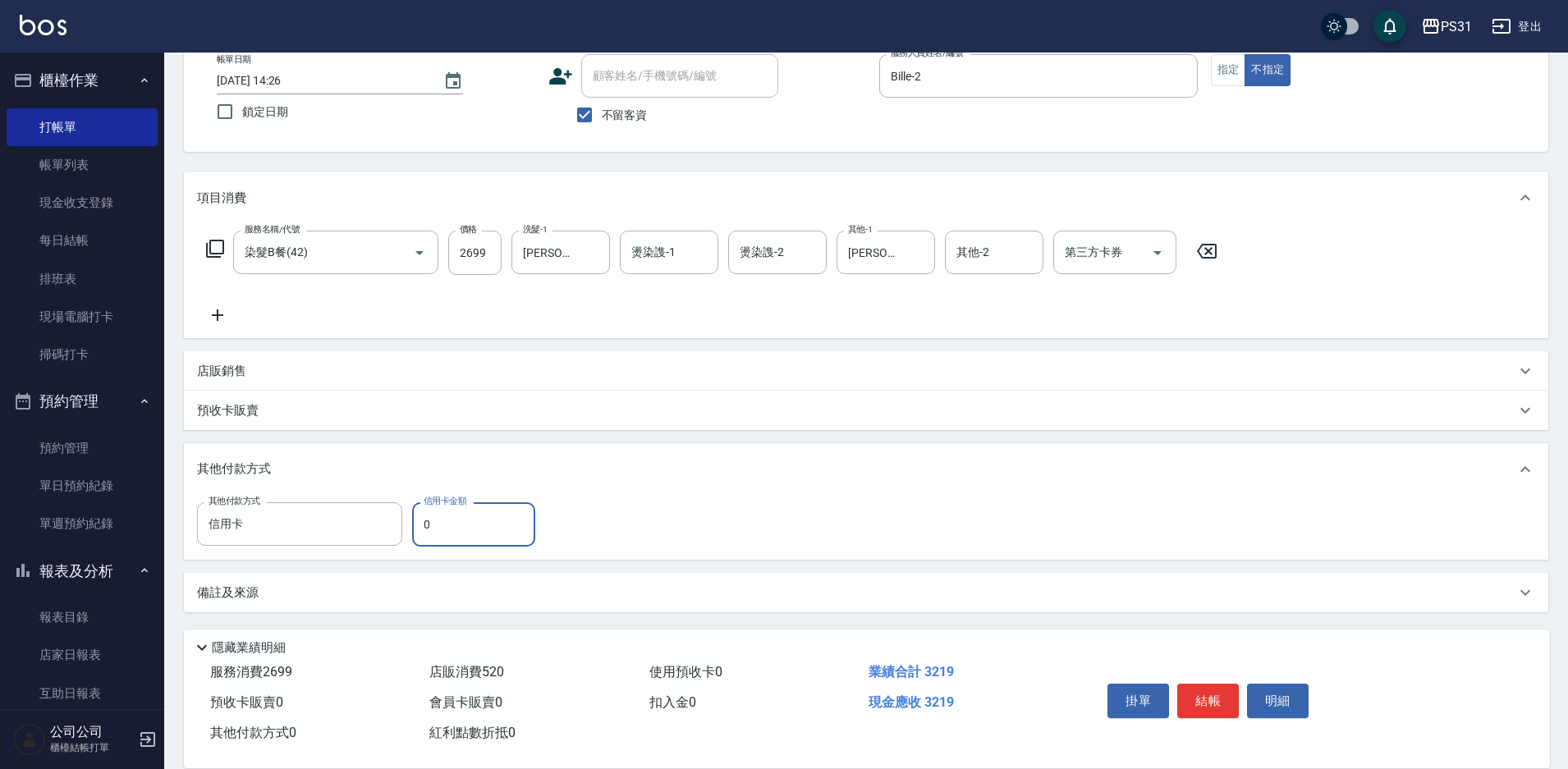
drag, startPoint x: 431, startPoint y: 528, endPoint x: 416, endPoint y: 525, distance: 15.3
click at [416, 525] on input "0" at bounding box center [474, 525] width 123 height 45
type input "3219"
type input "[DATE] 14:59"
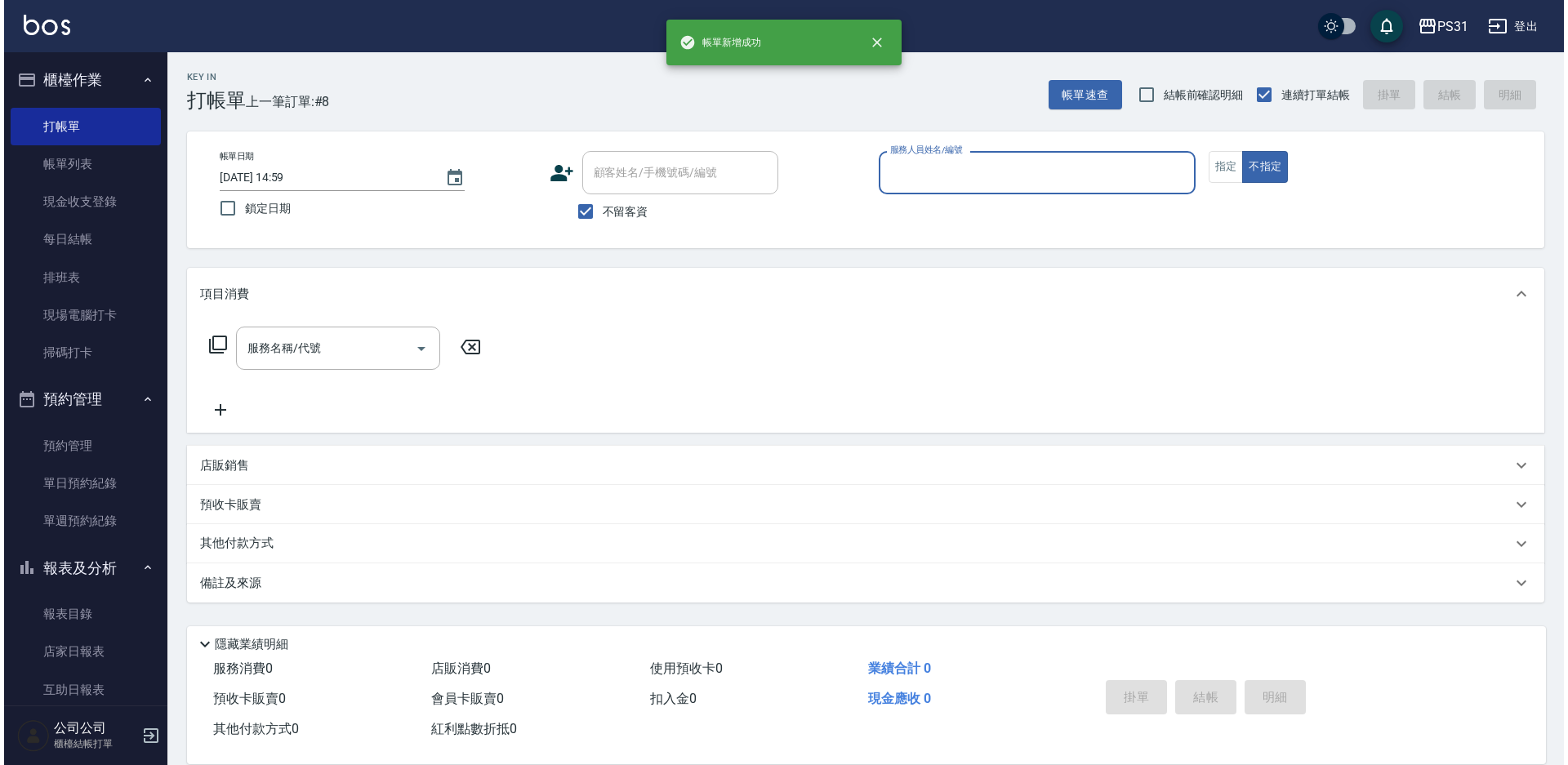
scroll to position [0, 0]
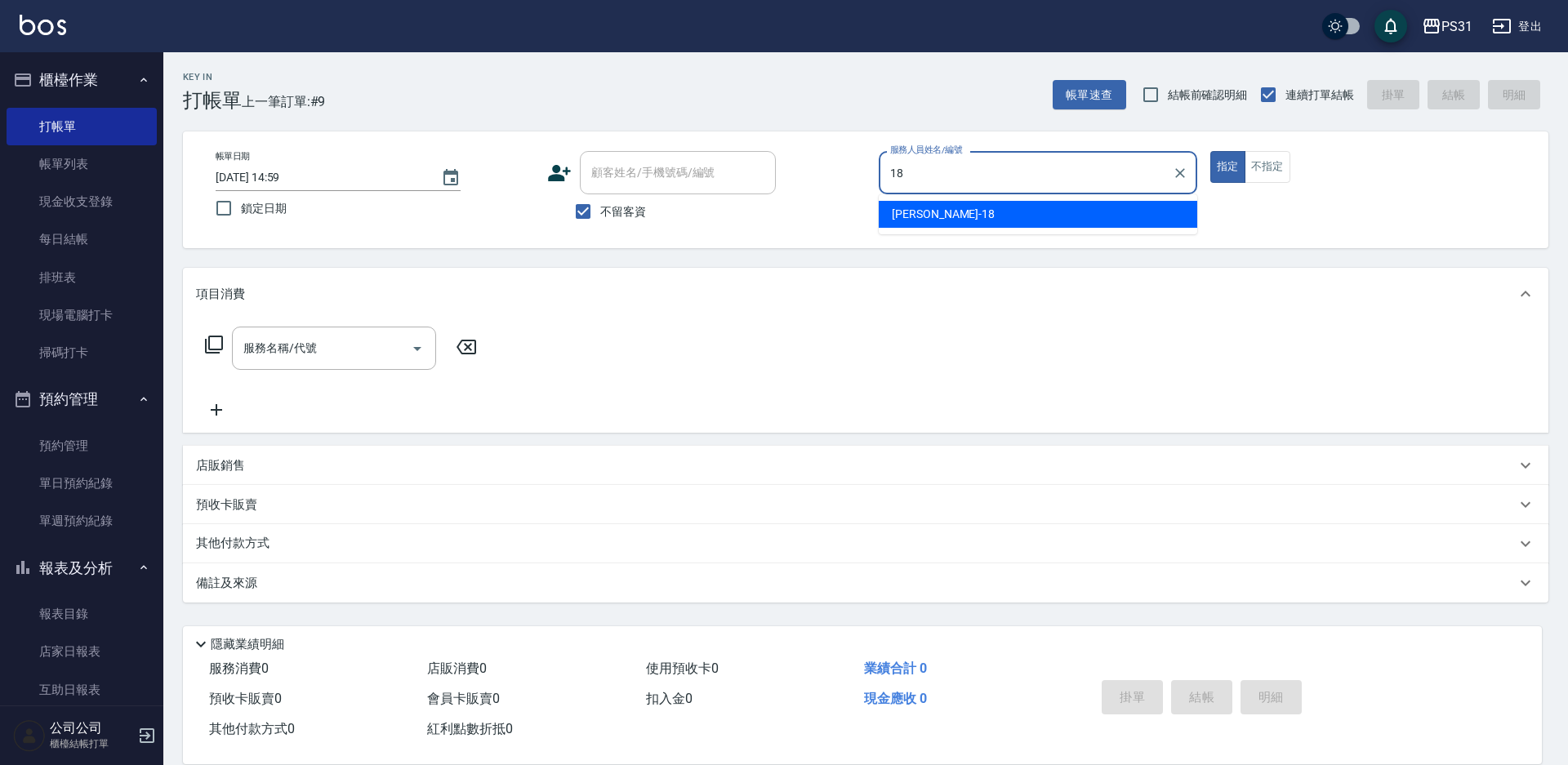
type input "[PERSON_NAME]-18"
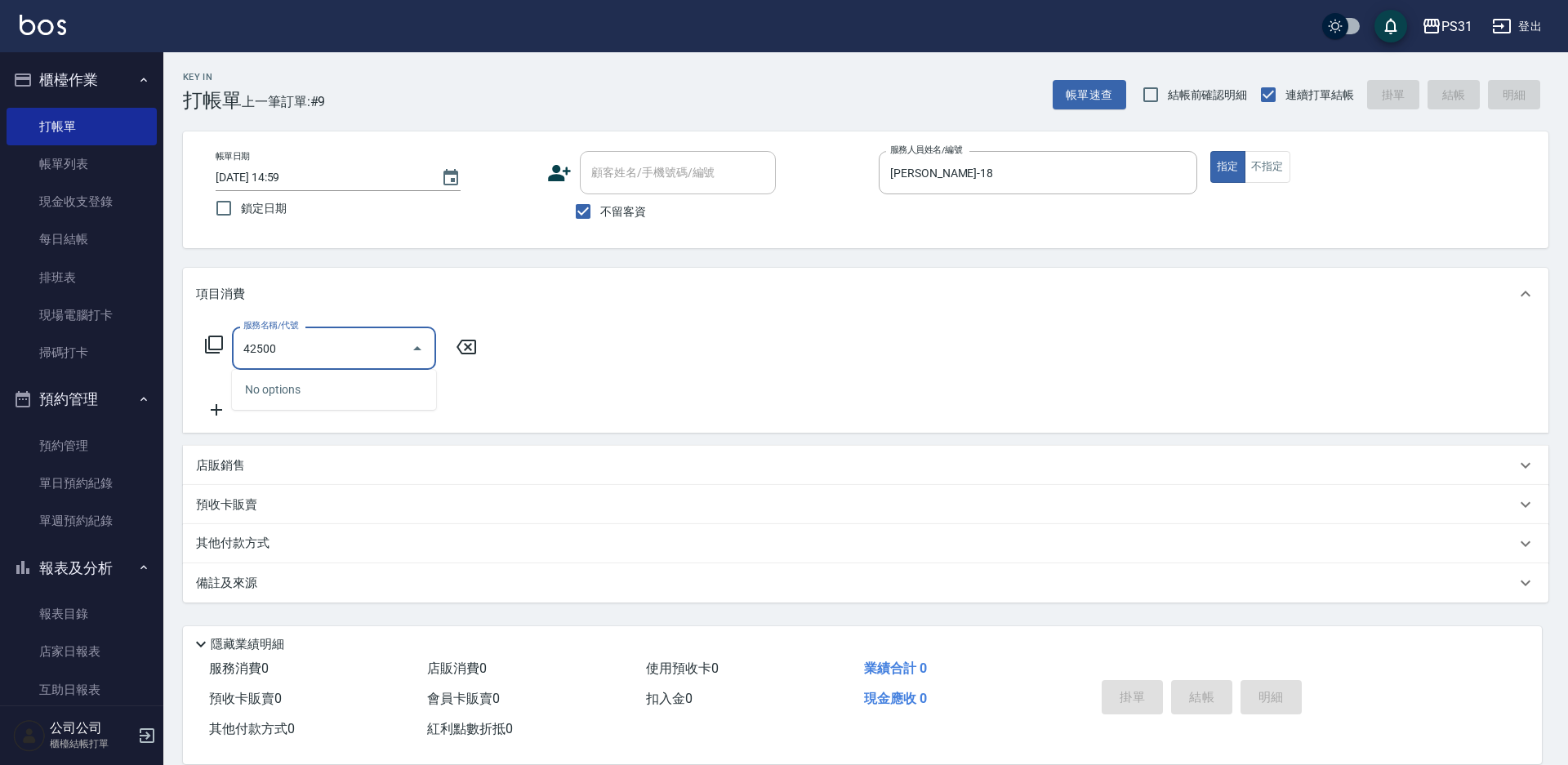
type input "42500"
click at [213, 343] on icon at bounding box center [214, 344] width 20 height 20
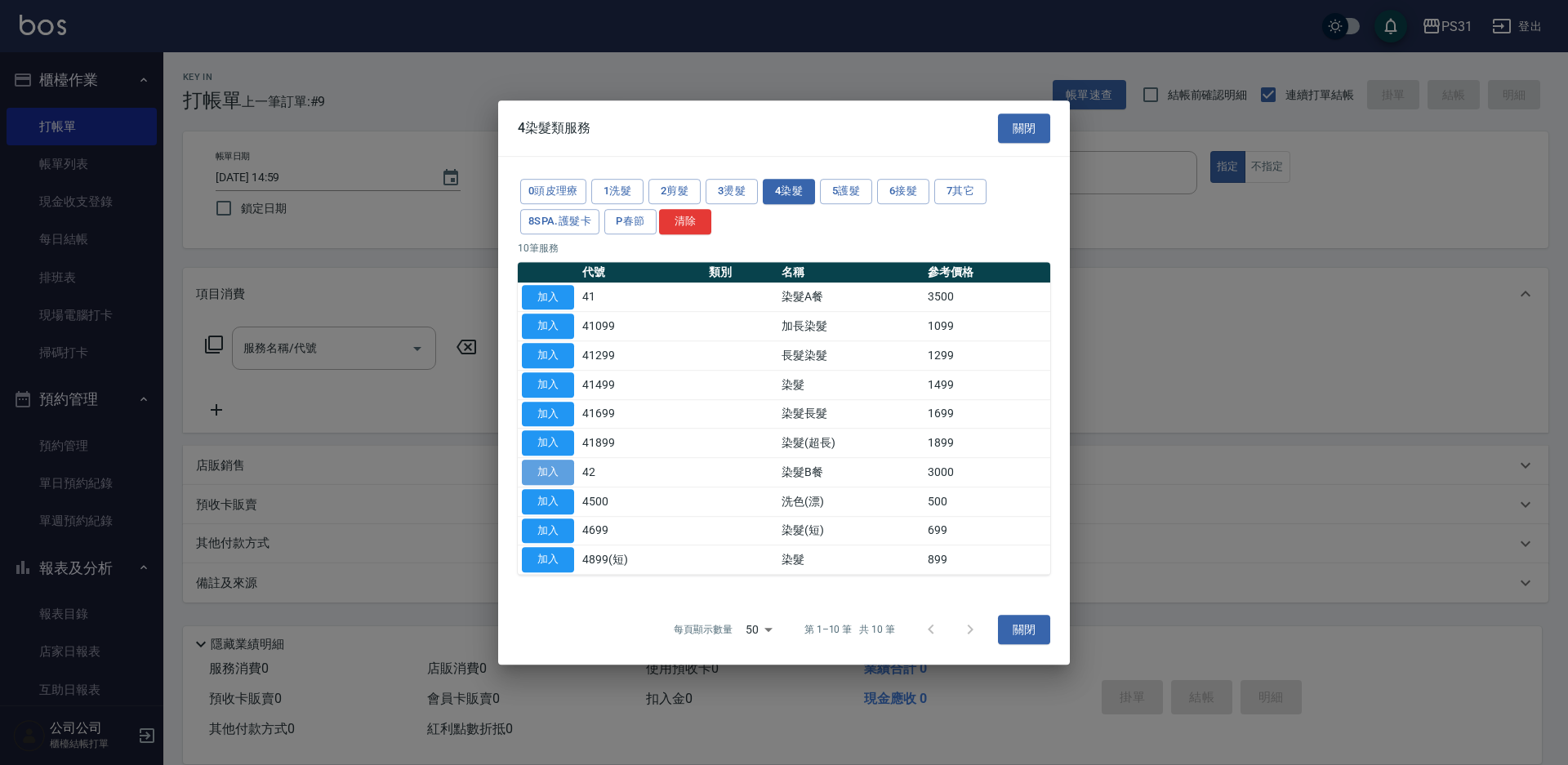
click at [548, 467] on button "加入" at bounding box center [547, 473] width 52 height 26
type input "染髮B餐(42)"
